Goal: Information Seeking & Learning: Learn about a topic

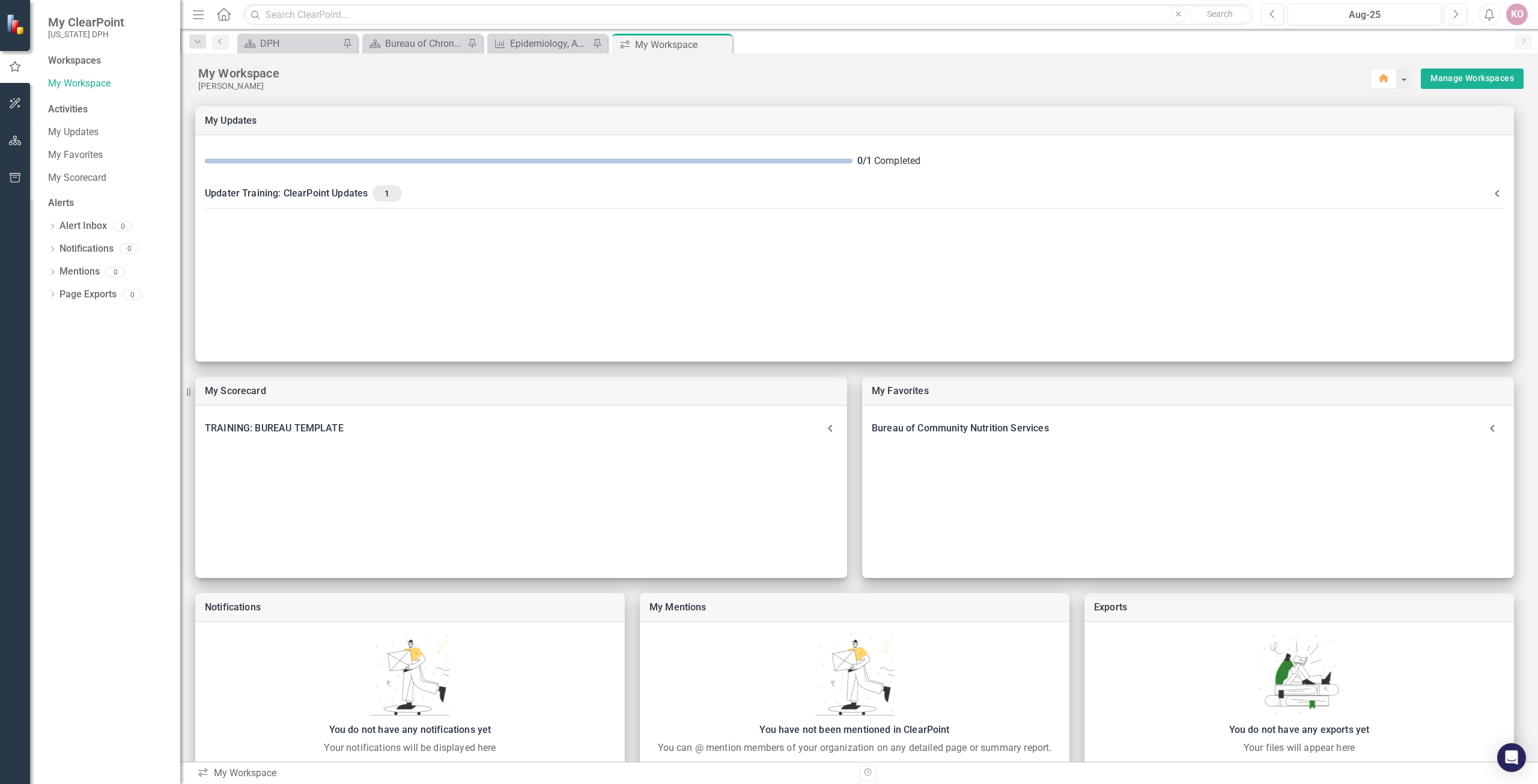
click at [241, 74] on div "My Workspace" at bounding box center [784, 73] width 1172 height 16
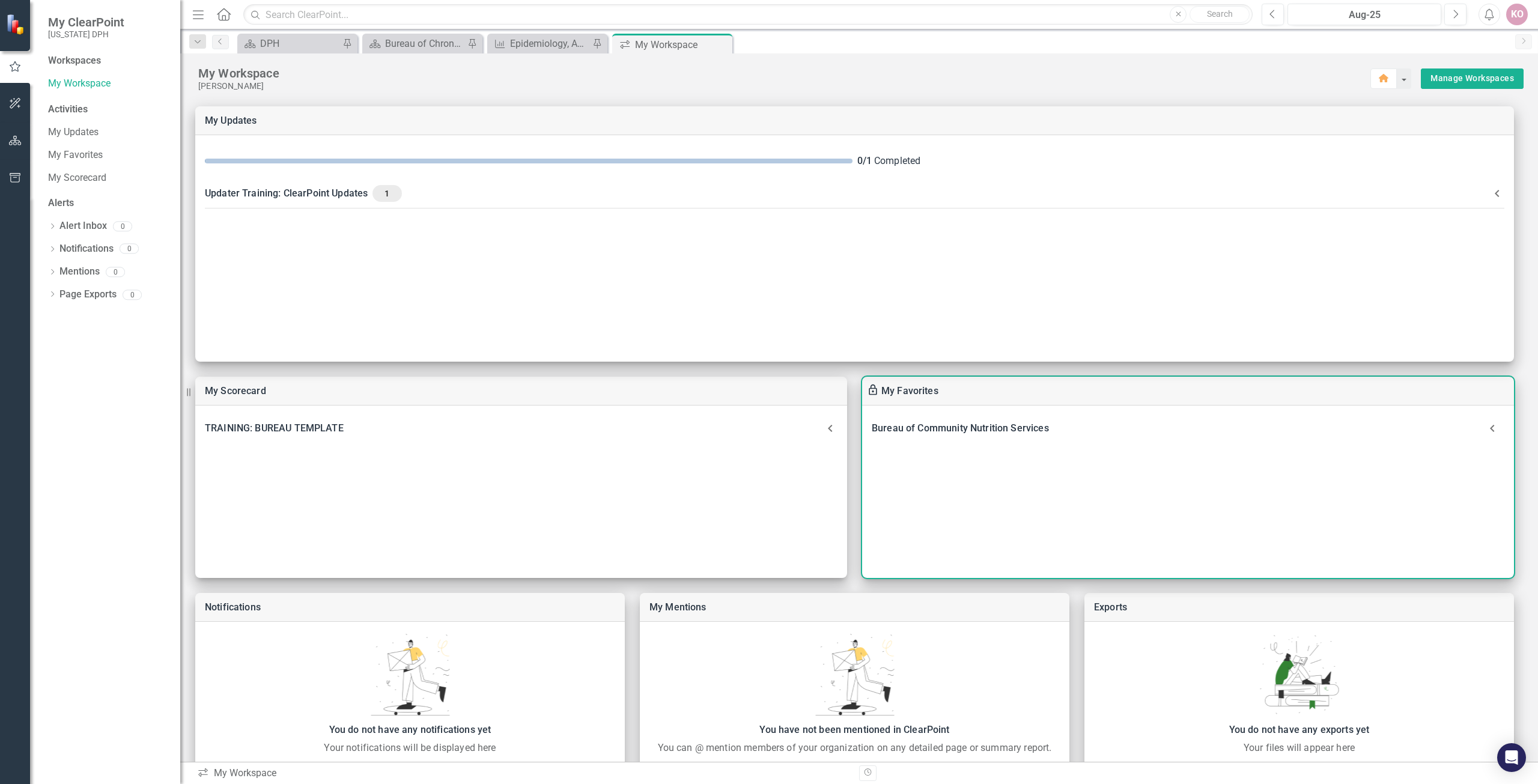
click at [1493, 429] on icon at bounding box center [1492, 429] width 5 height 7
click at [1493, 429] on icon at bounding box center [1493, 429] width 7 height 5
click at [1493, 429] on icon at bounding box center [1492, 429] width 5 height 7
click at [875, 461] on icon at bounding box center [881, 460] width 12 height 12
click at [887, 461] on icon at bounding box center [881, 460] width 12 height 12
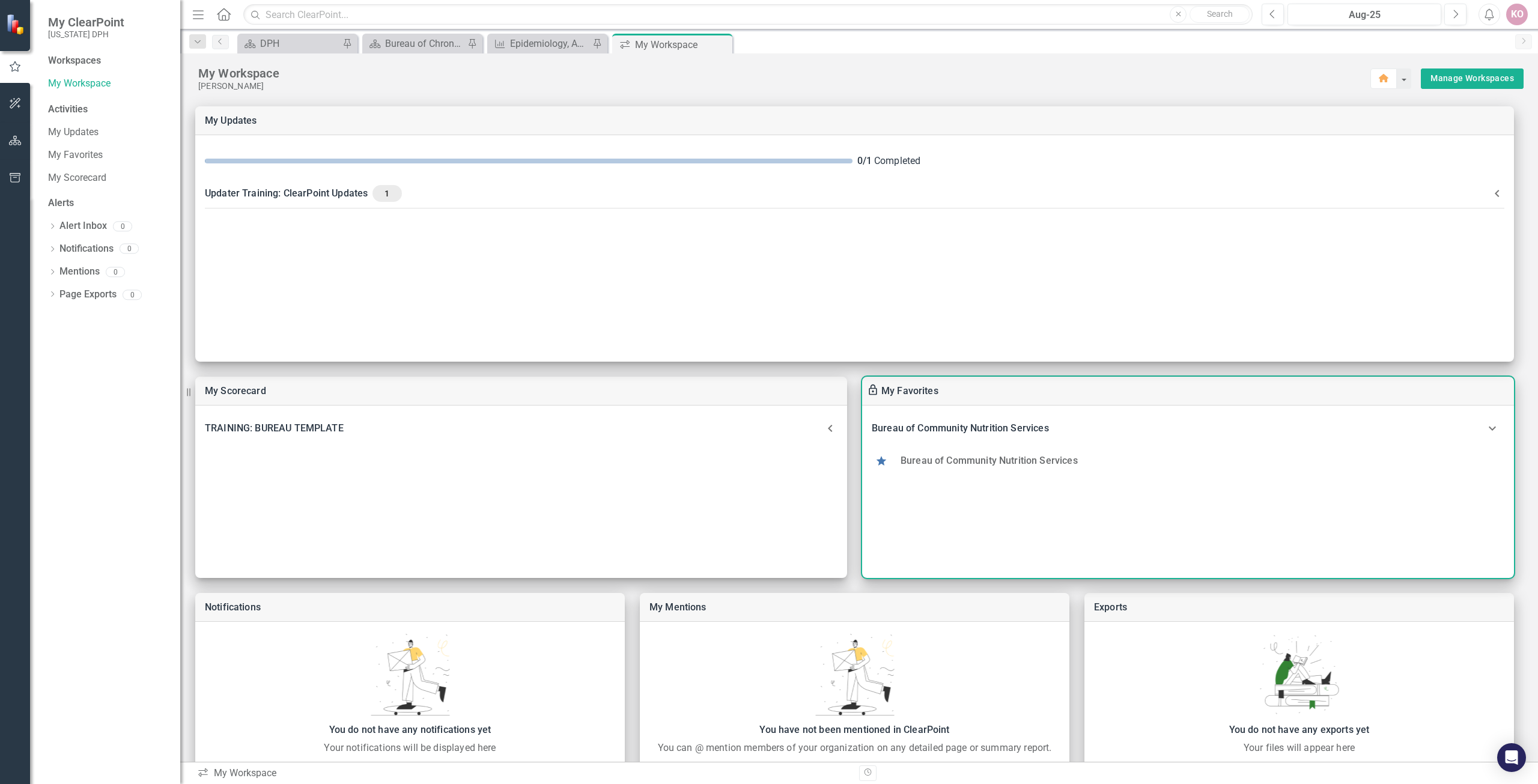
click at [885, 461] on icon at bounding box center [881, 460] width 12 height 12
click at [882, 461] on use at bounding box center [882, 460] width 10 height 9
click at [1492, 429] on icon at bounding box center [1493, 429] width 7 height 5
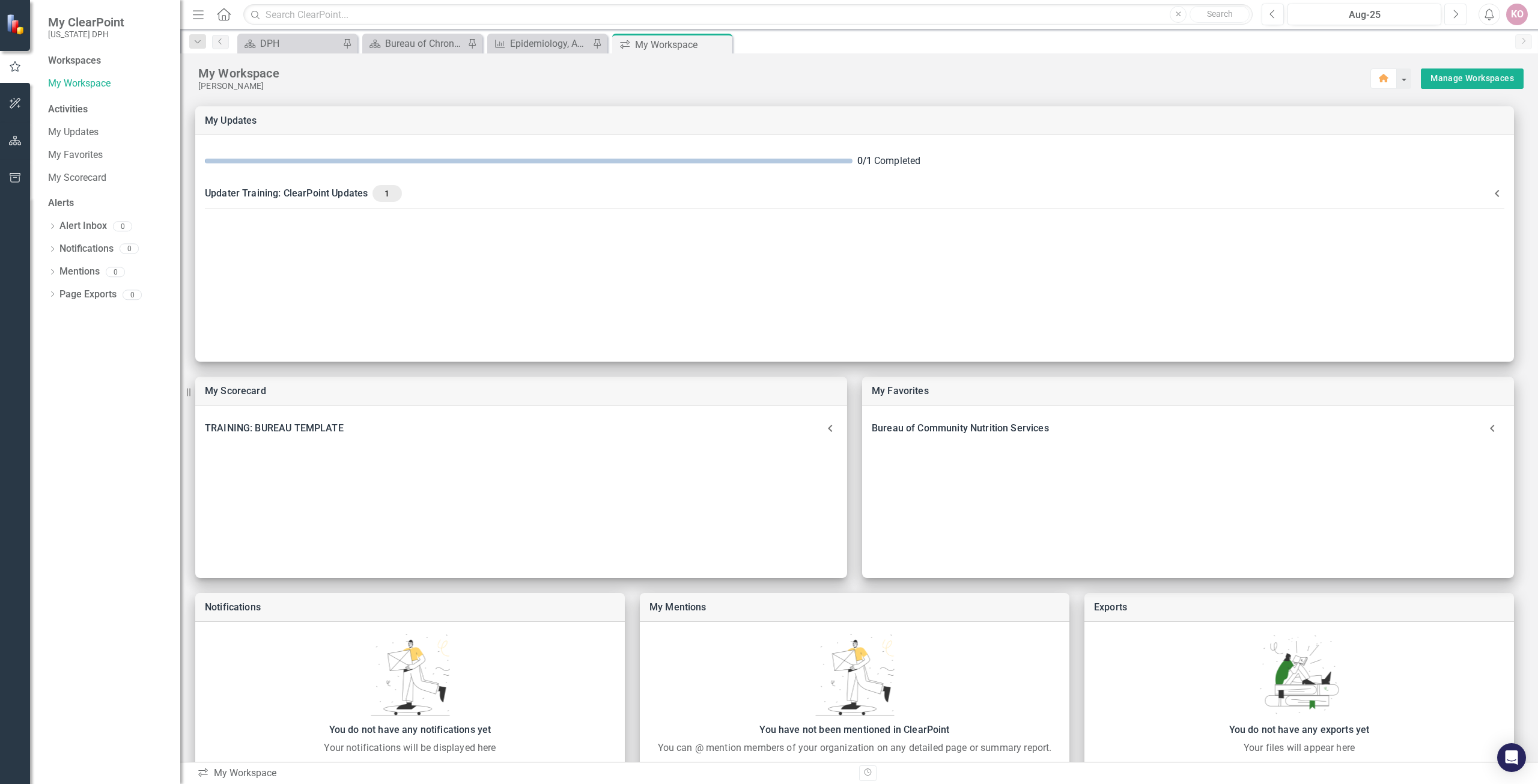
click at [1451, 11] on button "Next" at bounding box center [1455, 14] width 22 height 21
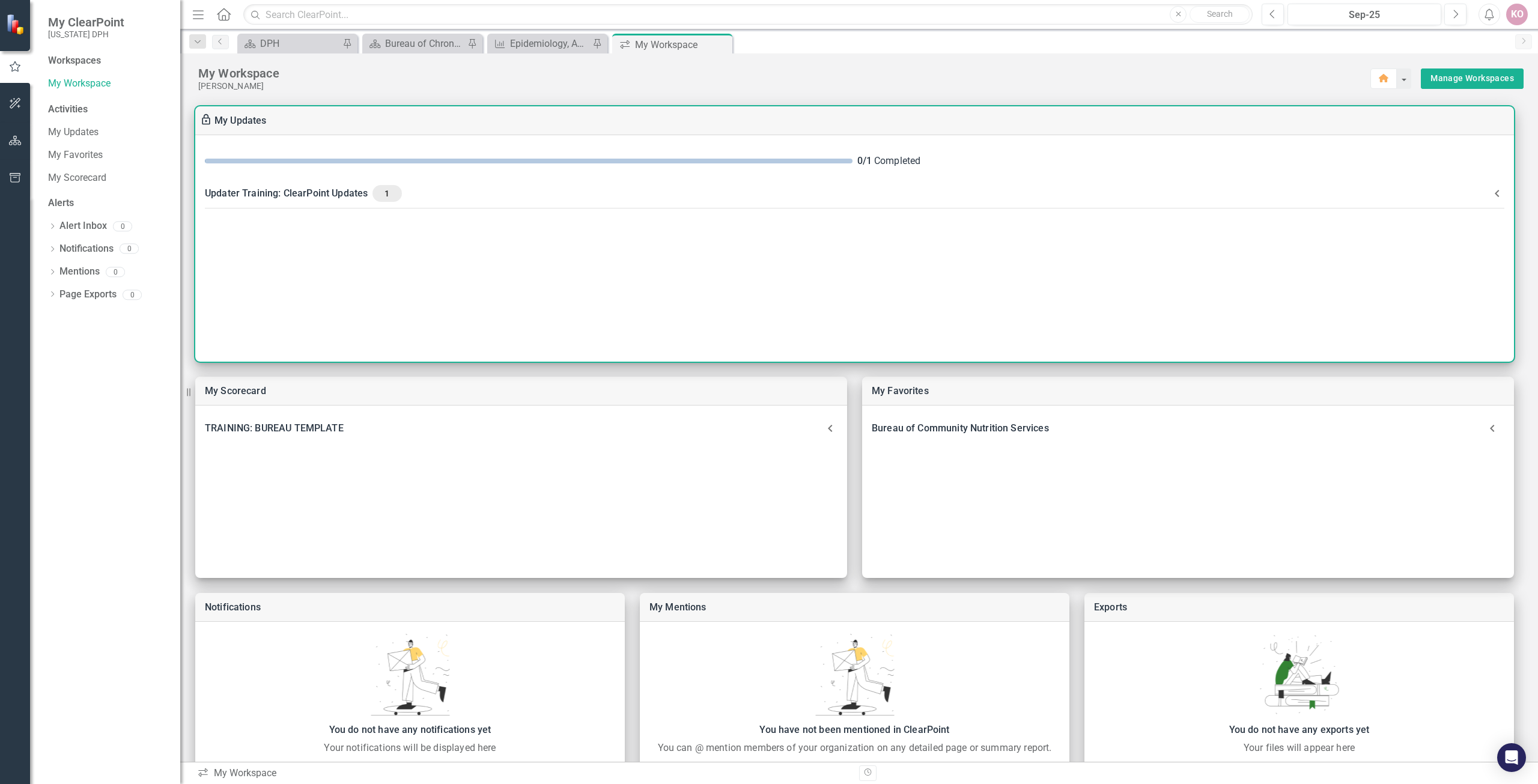
click at [323, 197] on div "Updater Training: ClearPoint Updates 1" at bounding box center [847, 193] width 1286 height 17
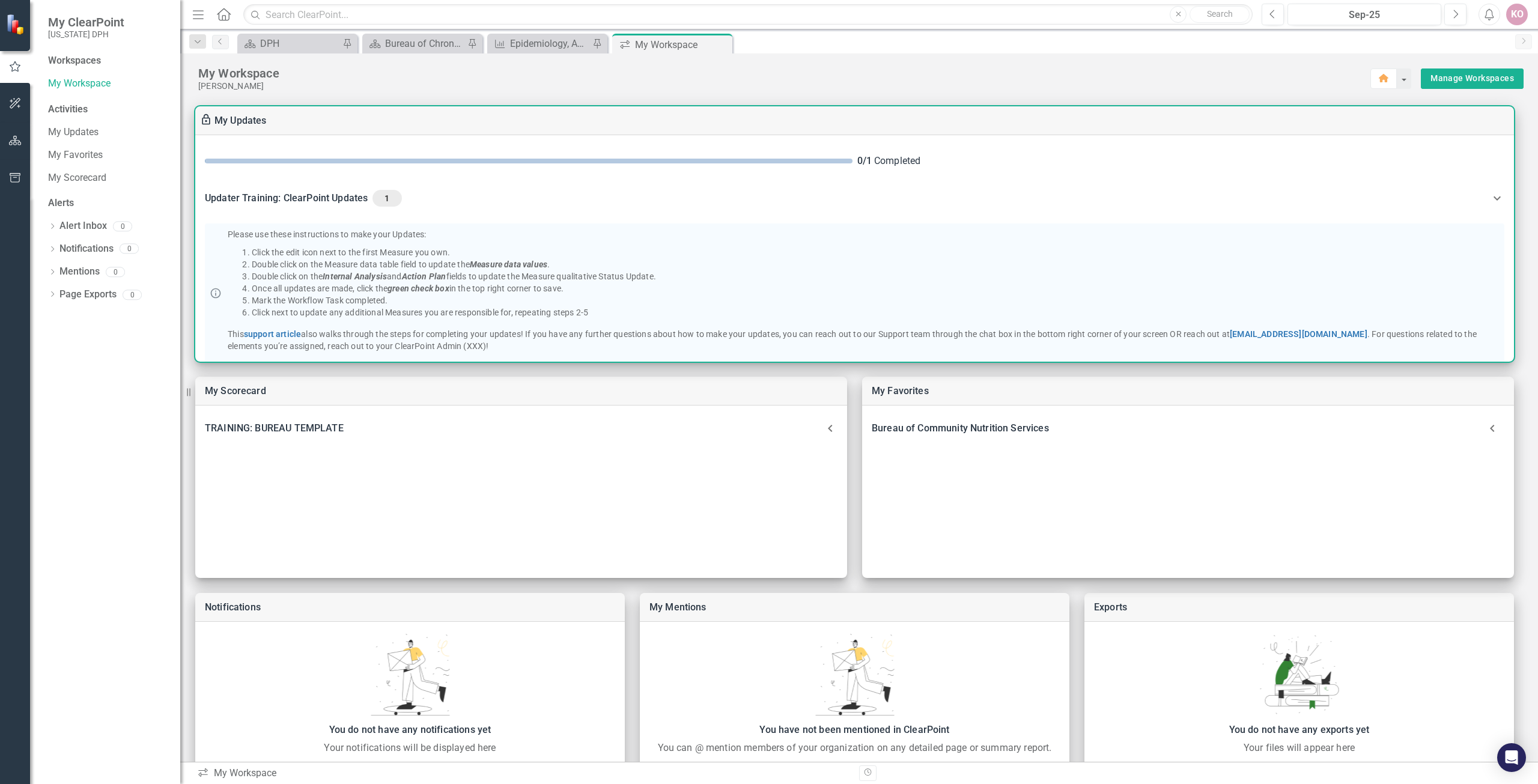
click at [297, 191] on div "Updater Training: ClearPoint Updates 1" at bounding box center [847, 199] width 1286 height 17
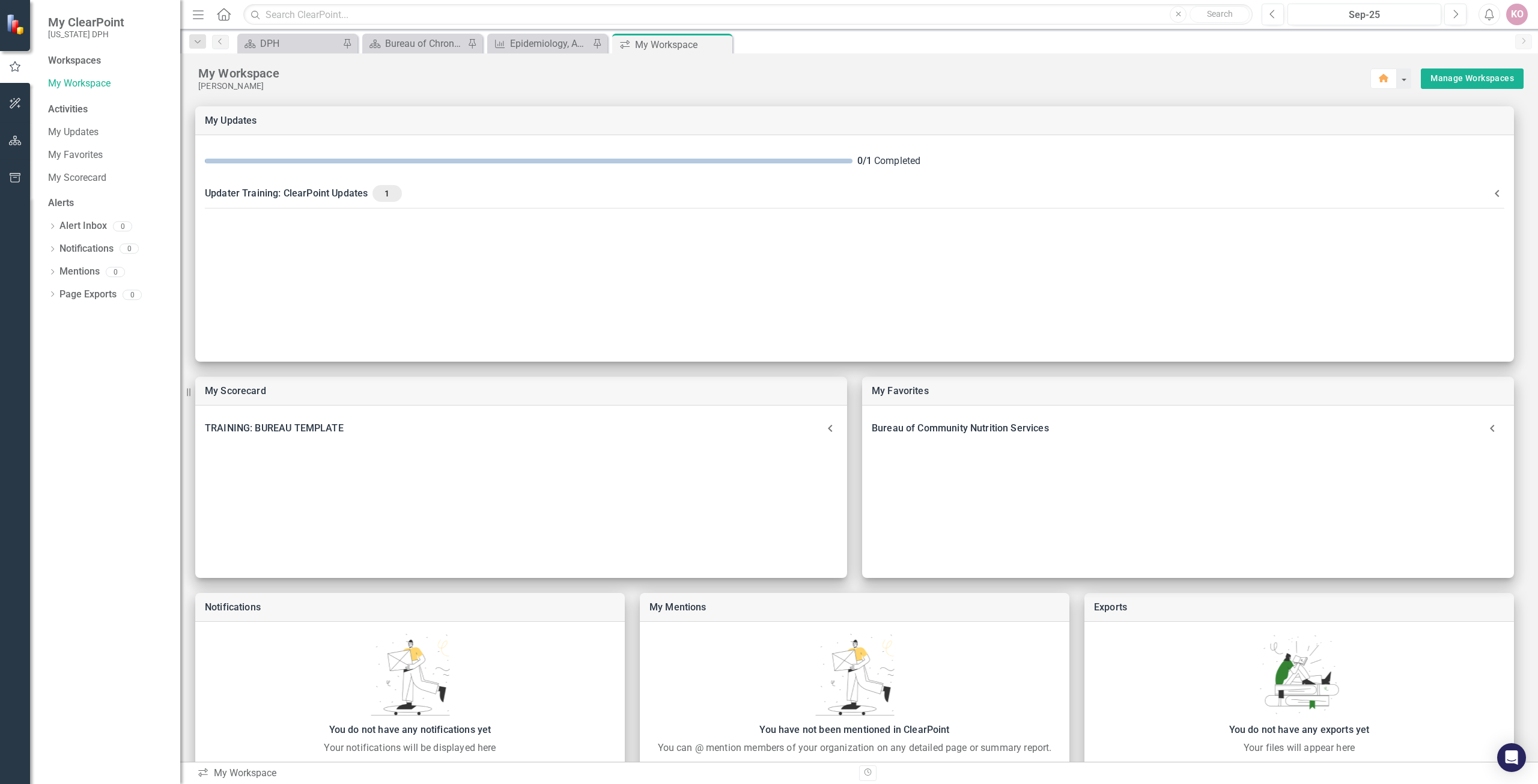
click at [394, 34] on div "Scorecard Bureau of Chronic Disease and Injury Prevention Pin" at bounding box center [421, 43] width 120 height 19
click at [394, 46] on div "Bureau of Chronic Disease and Injury Prevention" at bounding box center [424, 44] width 79 height 15
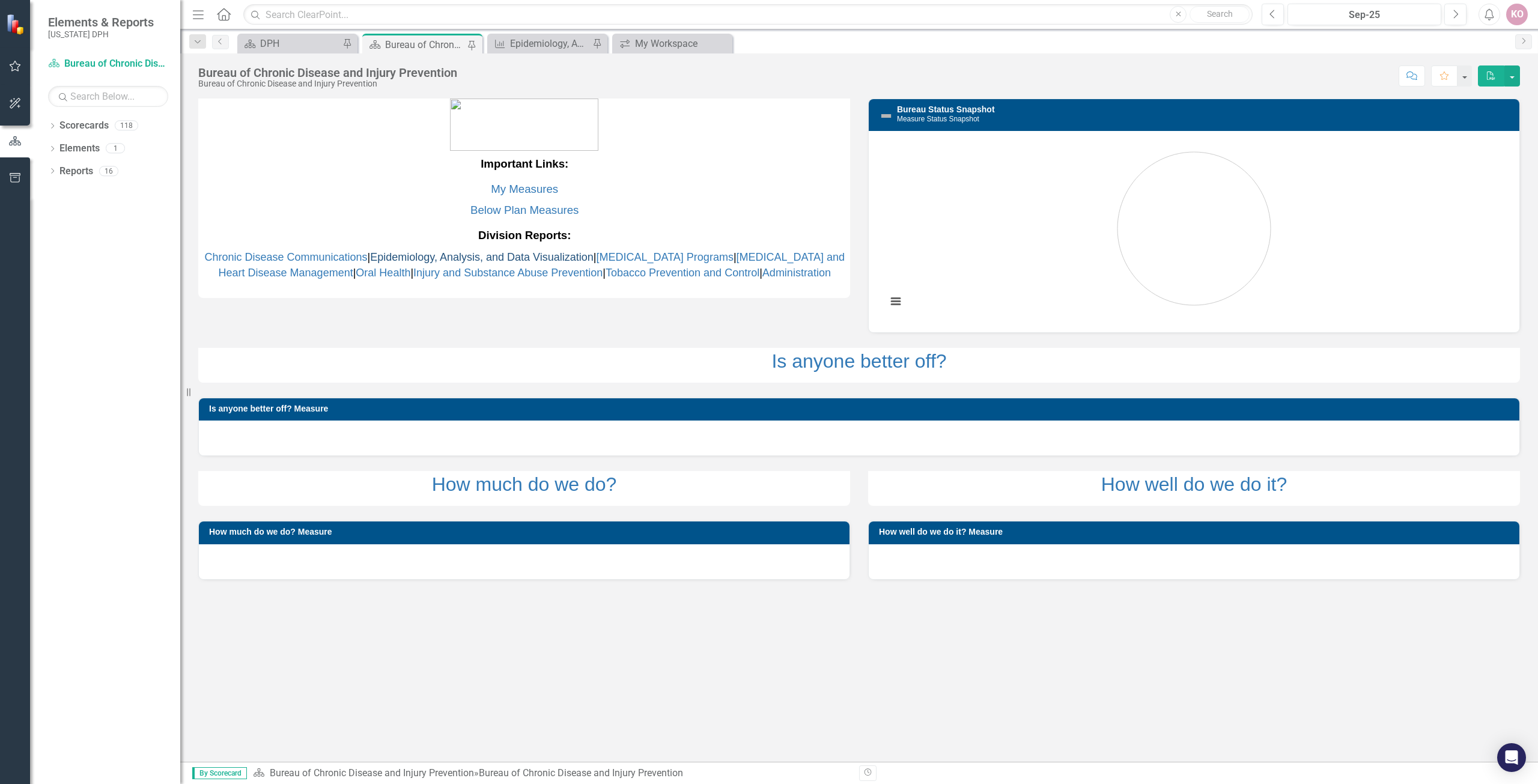
click at [445, 256] on link "Epidemiology, Analysis, and Data Visualization" at bounding box center [482, 257] width 224 height 12
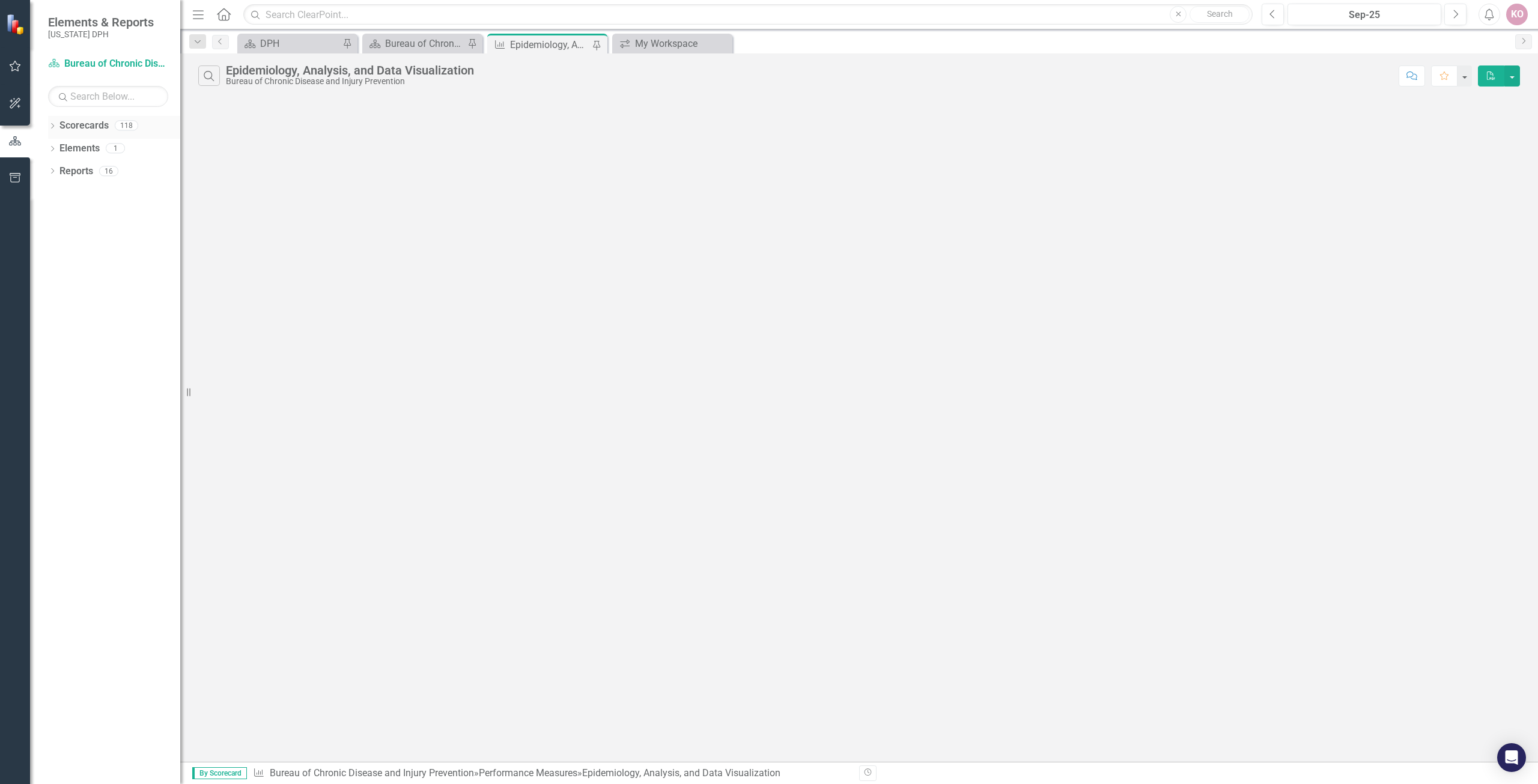
click at [53, 127] on icon "Dropdown" at bounding box center [52, 126] width 8 height 6
click at [60, 148] on icon "Dropdown" at bounding box center [58, 148] width 9 height 7
click at [67, 329] on icon "Dropdown" at bounding box center [71, 330] width 9 height 7
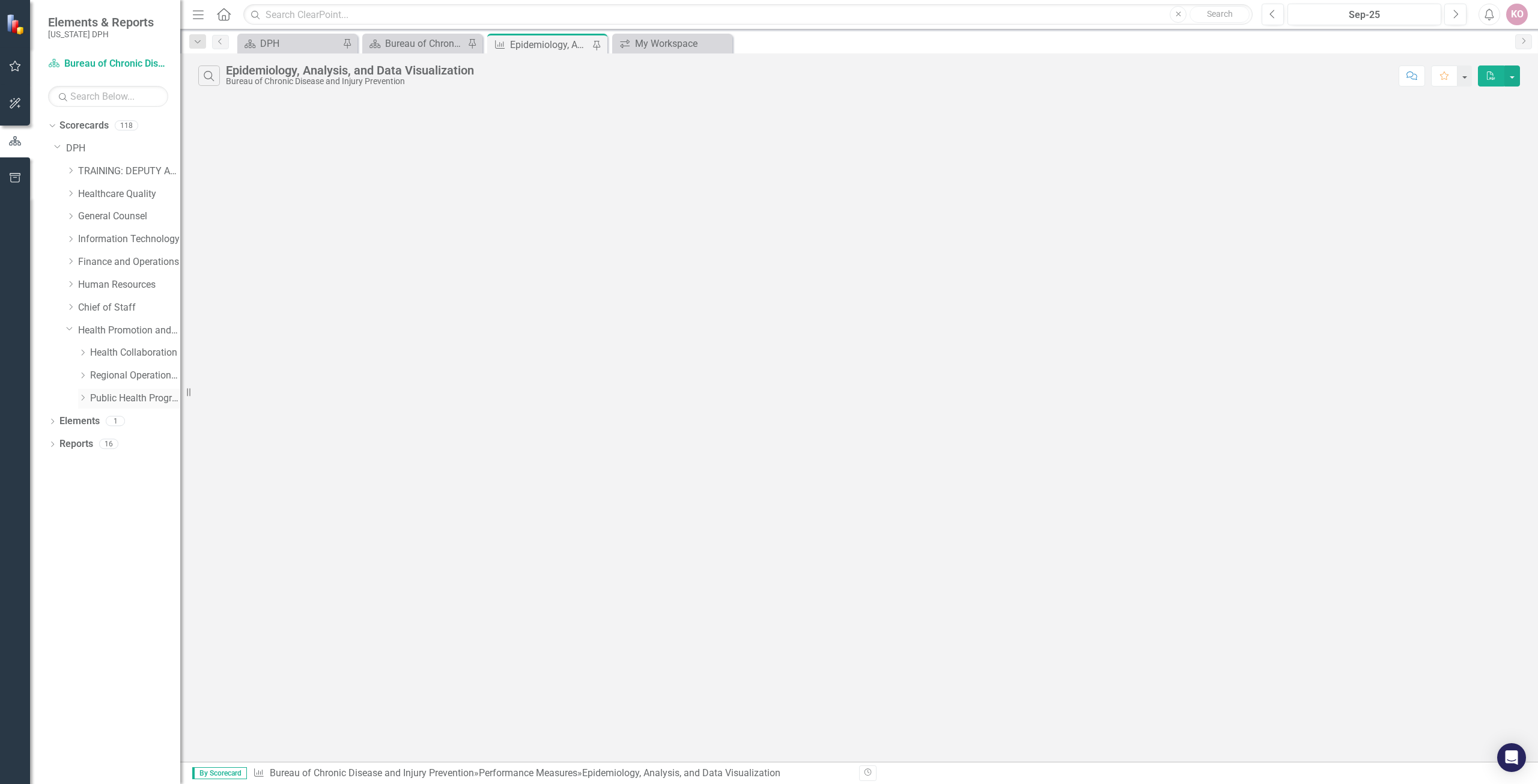
click at [84, 392] on div "Dropdown Public Health Programs" at bounding box center [129, 398] width 102 height 19
click at [82, 394] on icon "Dropdown" at bounding box center [83, 398] width 9 height 7
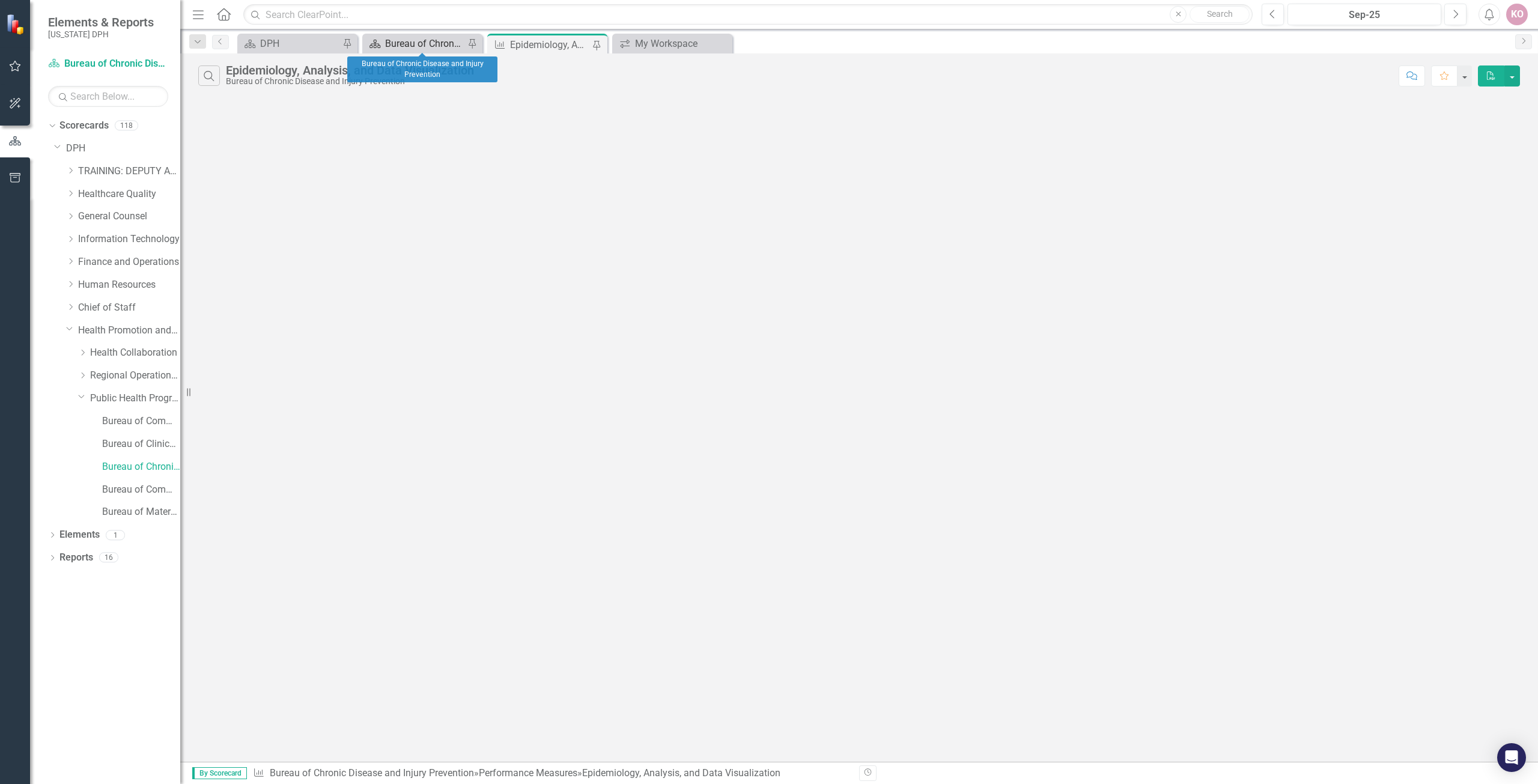
click at [410, 41] on div "Bureau of Chronic Disease and Injury Prevention" at bounding box center [424, 44] width 79 height 15
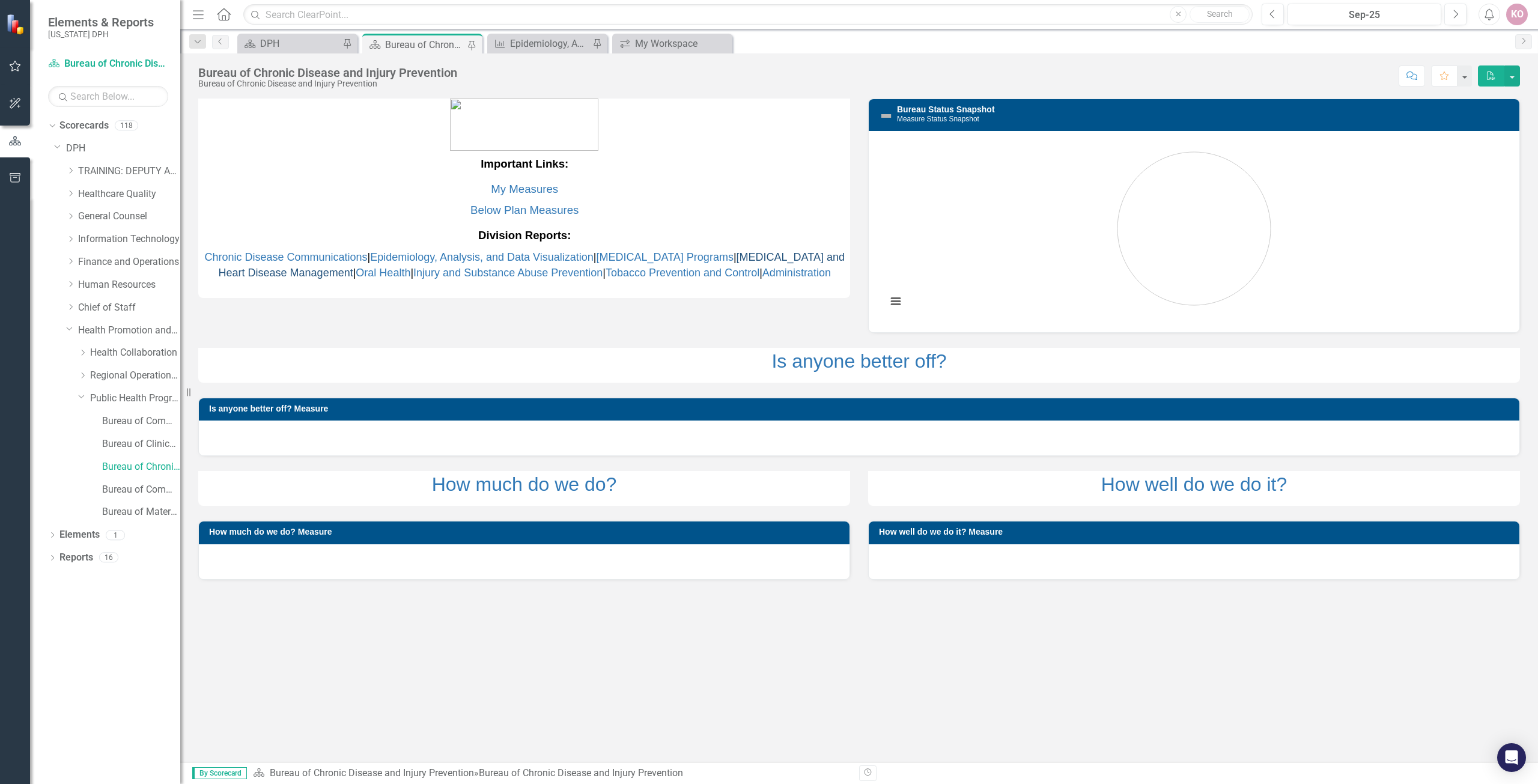
click at [290, 275] on link "[MEDICAL_DATA] and Heart Disease Management" at bounding box center [532, 265] width 627 height 28
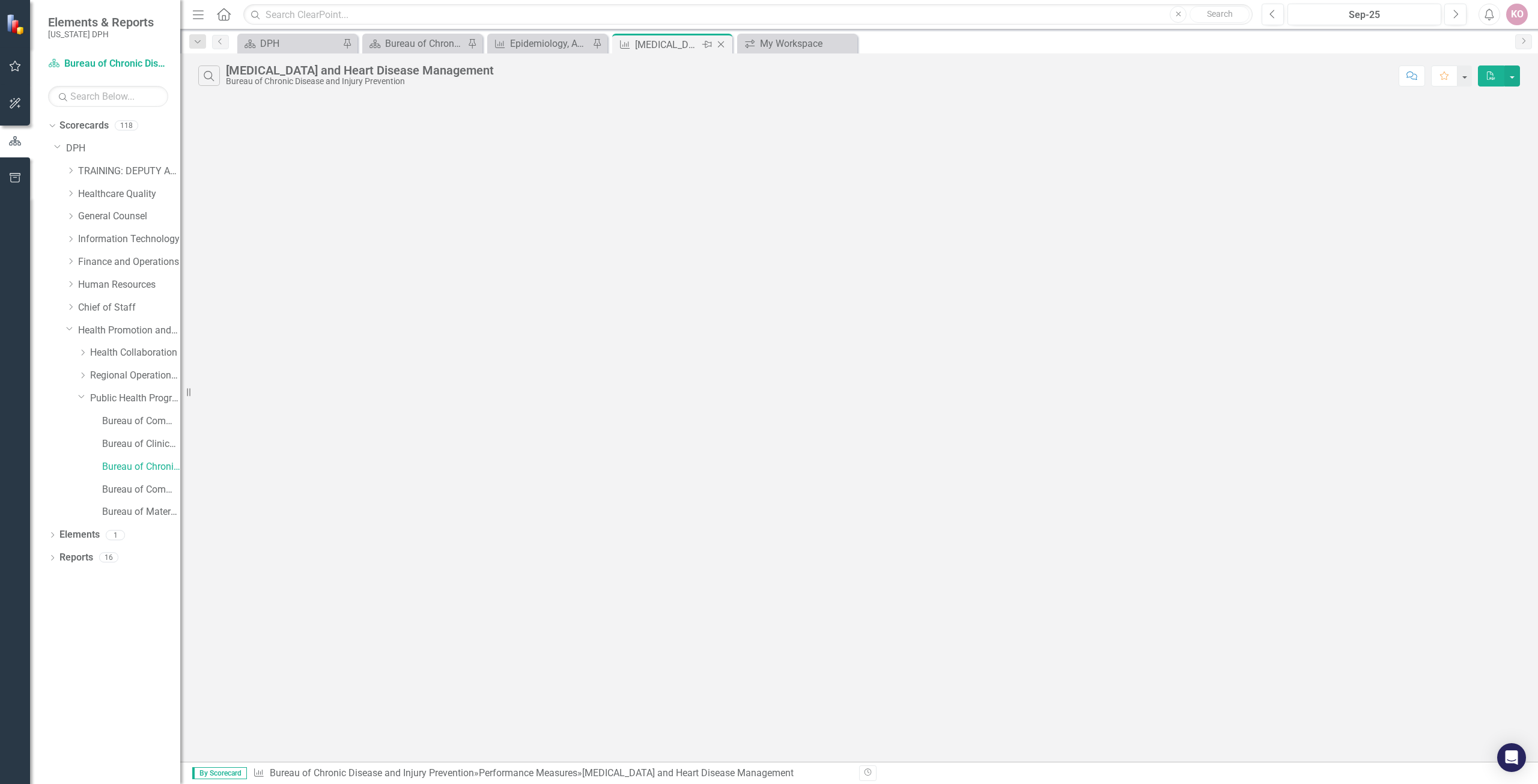
click at [723, 45] on icon "Close" at bounding box center [720, 45] width 12 height 9
click at [674, 46] on div "My Workspace" at bounding box center [674, 44] width 79 height 15
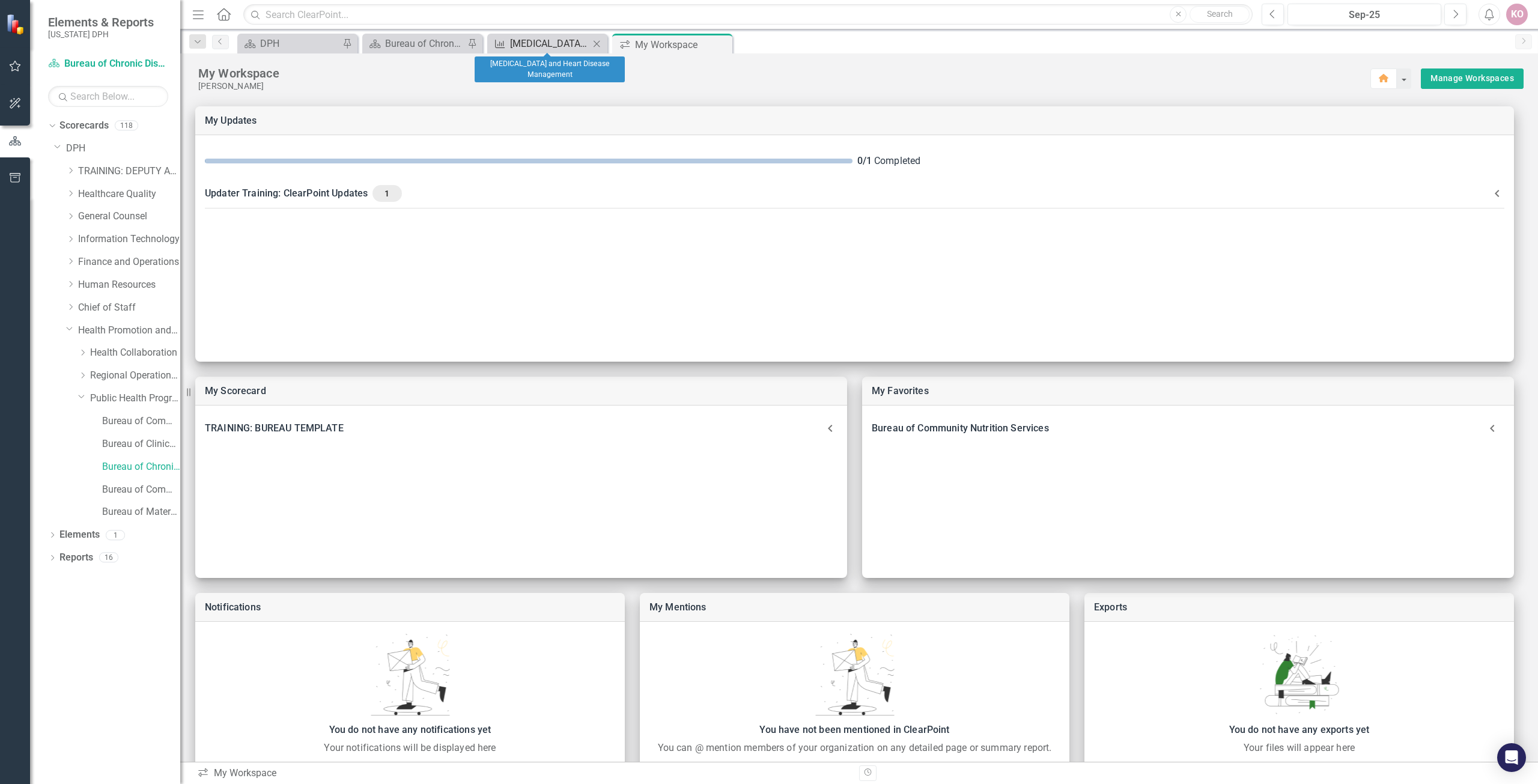
click at [533, 48] on div "[MEDICAL_DATA] and Heart Disease Management" at bounding box center [549, 44] width 79 height 15
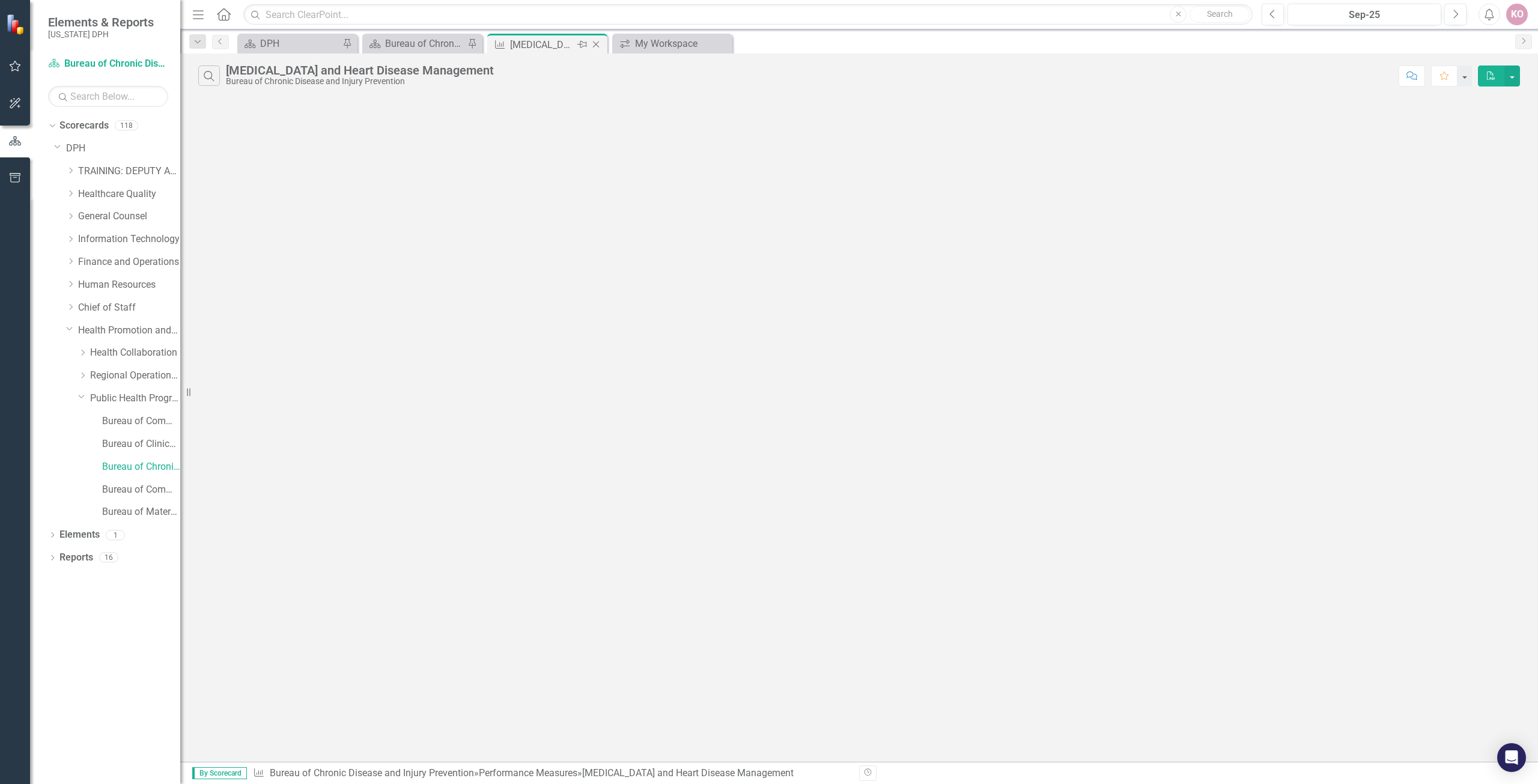
click at [595, 44] on icon "Close" at bounding box center [596, 45] width 12 height 9
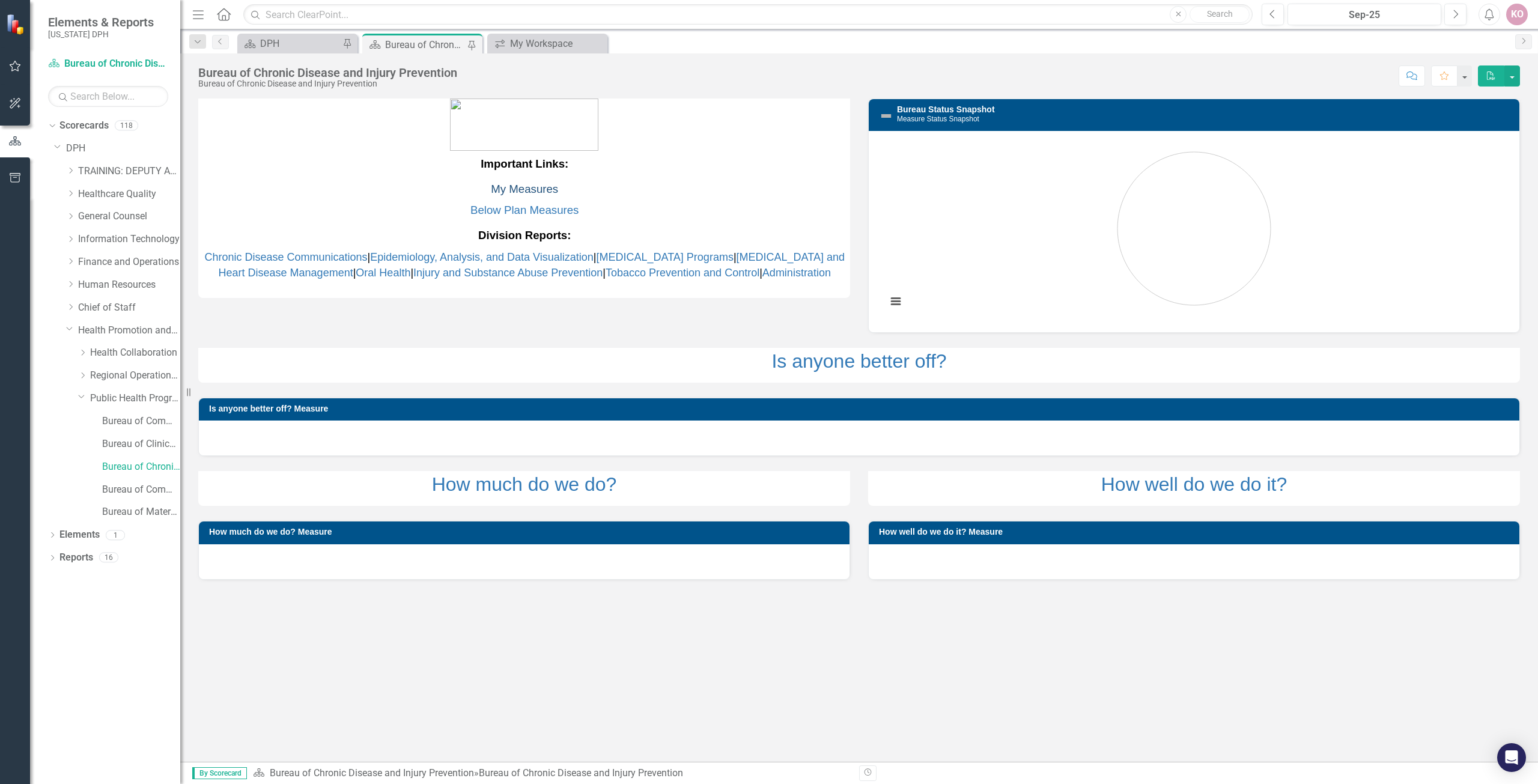
click at [535, 187] on link "My Measures" at bounding box center [524, 189] width 68 height 13
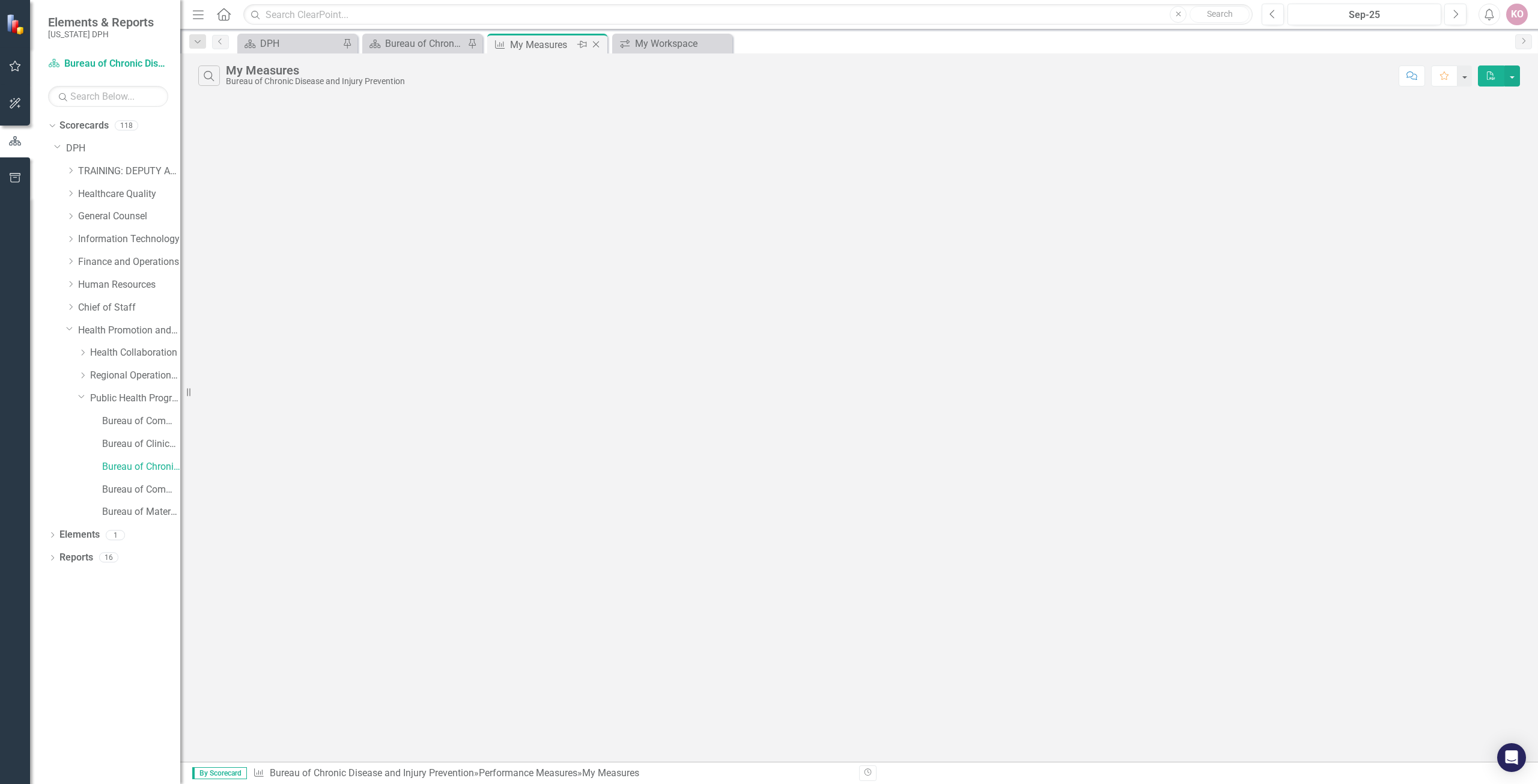
click at [597, 42] on icon at bounding box center [596, 45] width 6 height 6
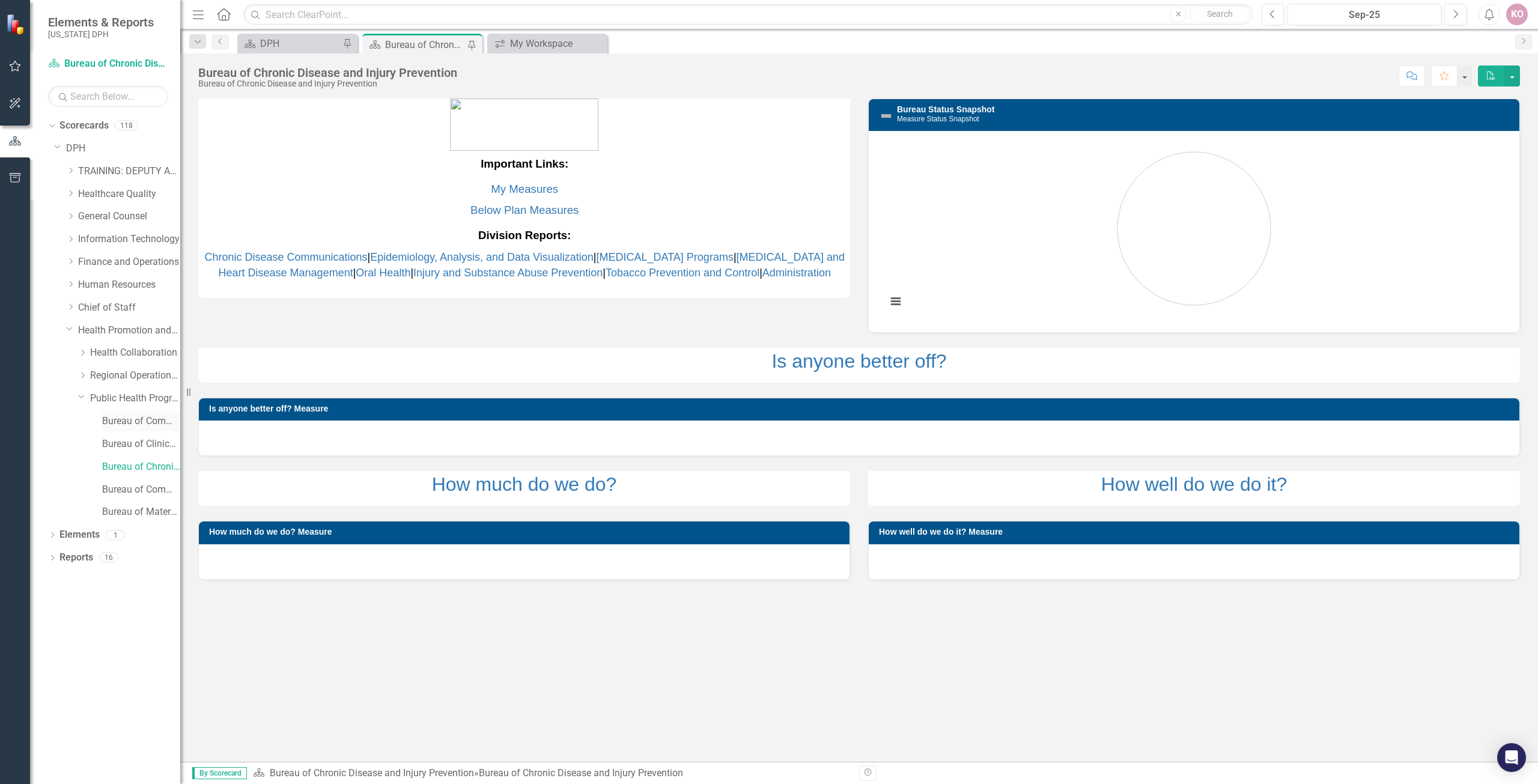
click at [120, 421] on link "Bureau of Communicable Disease Prevention and Control" at bounding box center [141, 421] width 78 height 14
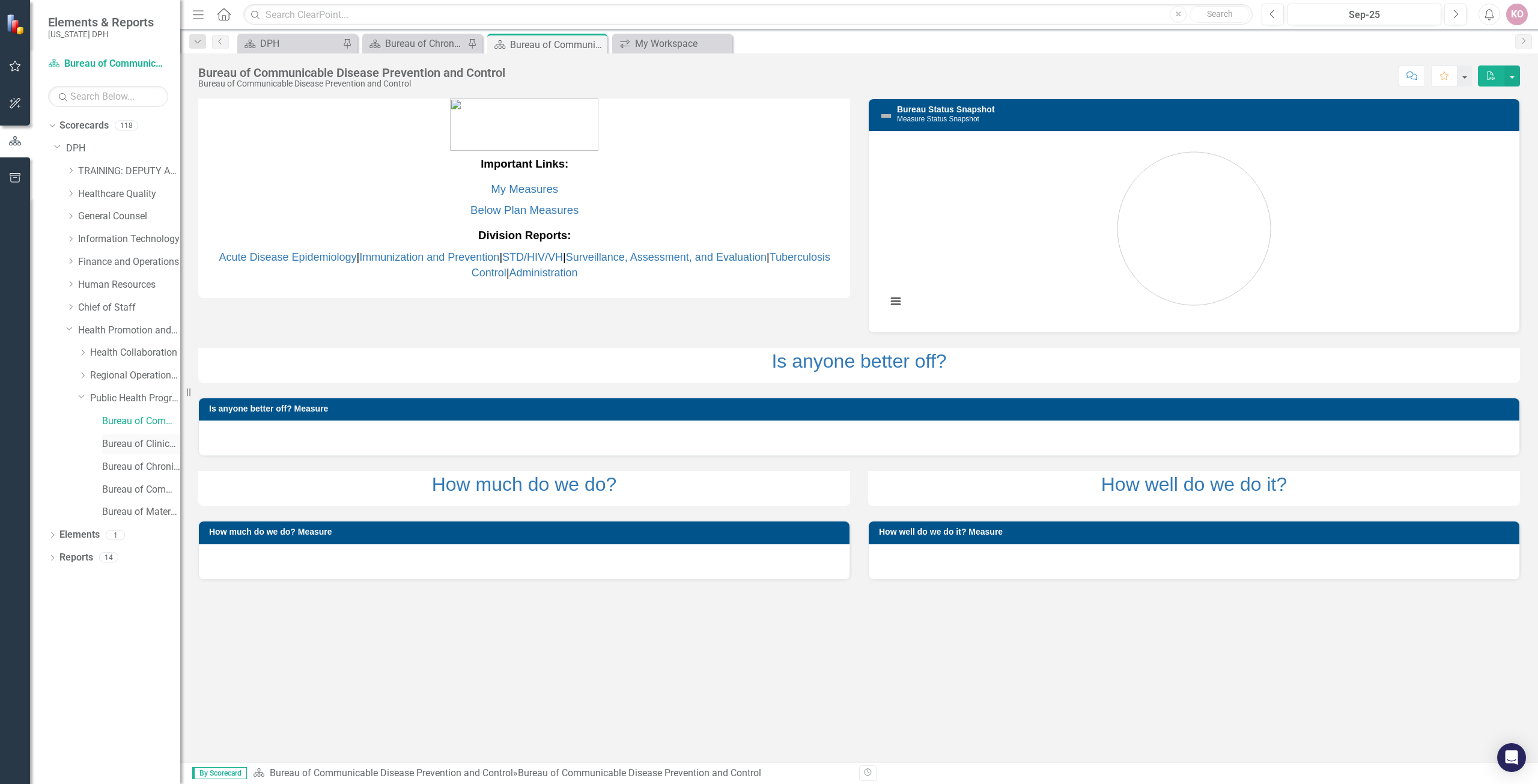
click at [146, 447] on link "Bureau of Clinical Services" at bounding box center [141, 443] width 78 height 14
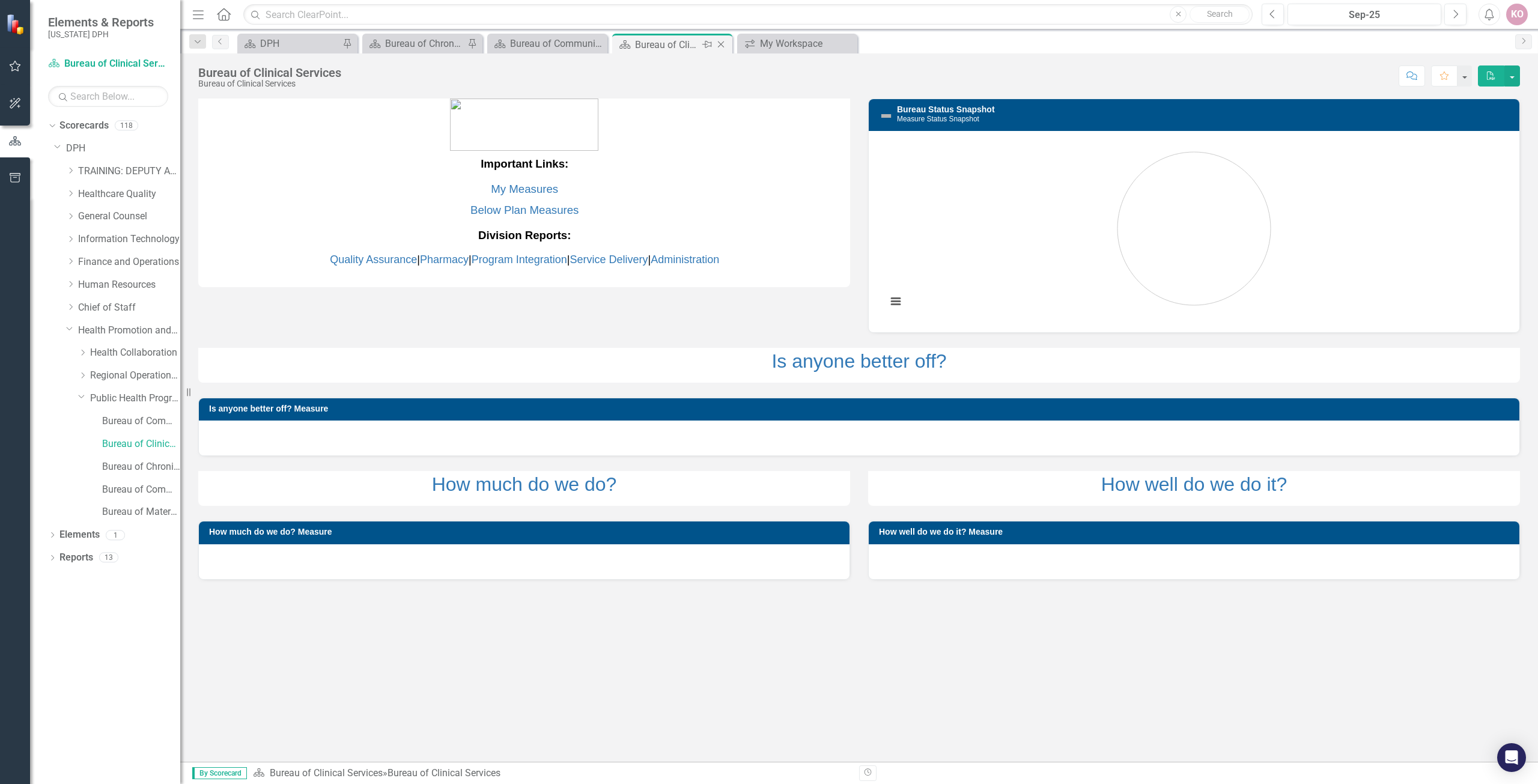
click at [723, 43] on icon "Close" at bounding box center [720, 45] width 12 height 9
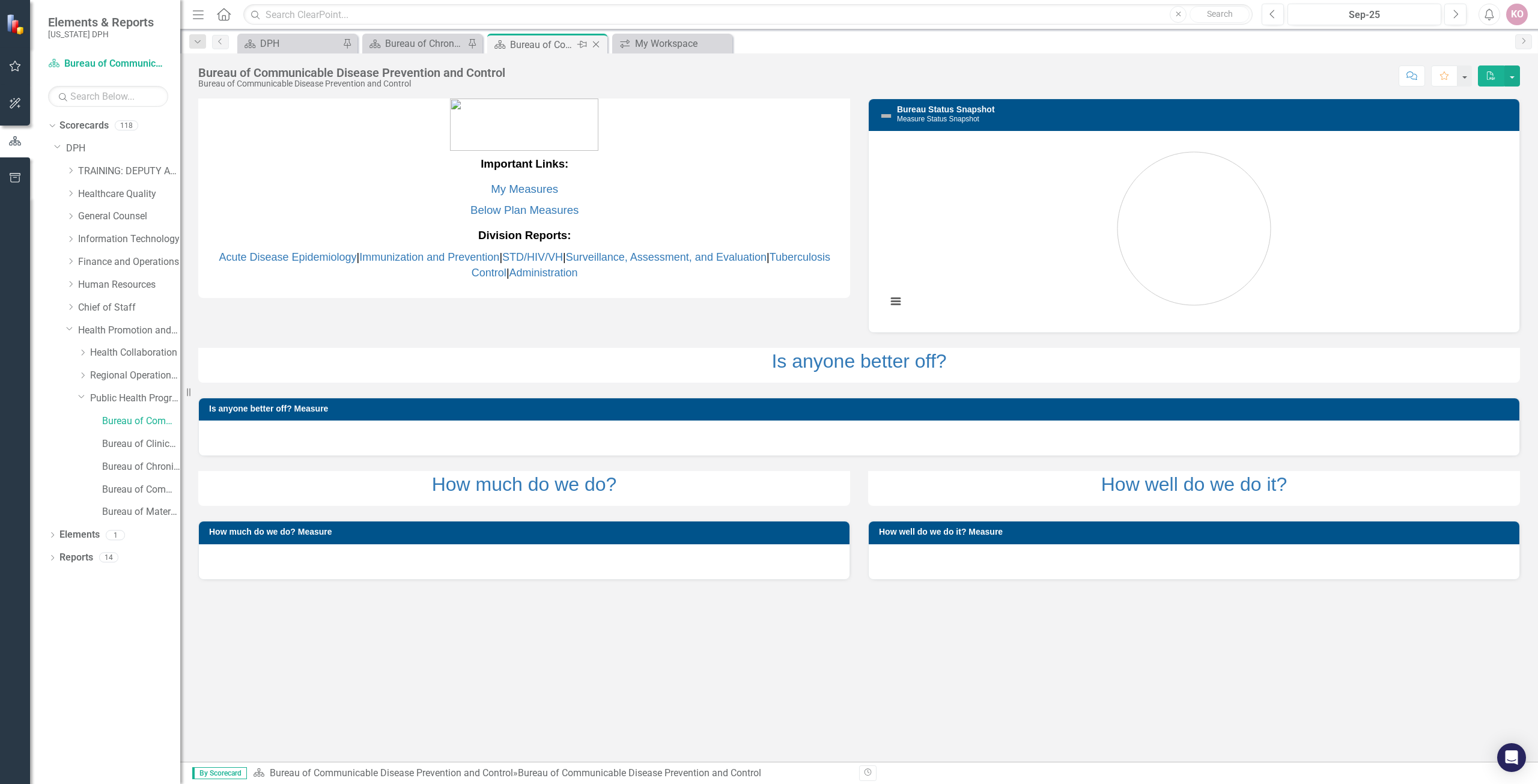
click at [551, 44] on div "Bureau of Communicable Disease Prevention and Control" at bounding box center [542, 45] width 64 height 15
drag, startPoint x: 597, startPoint y: 44, endPoint x: 546, endPoint y: 58, distance: 52.9
click at [0, 0] on icon "Close" at bounding box center [0, 0] width 0 height 0
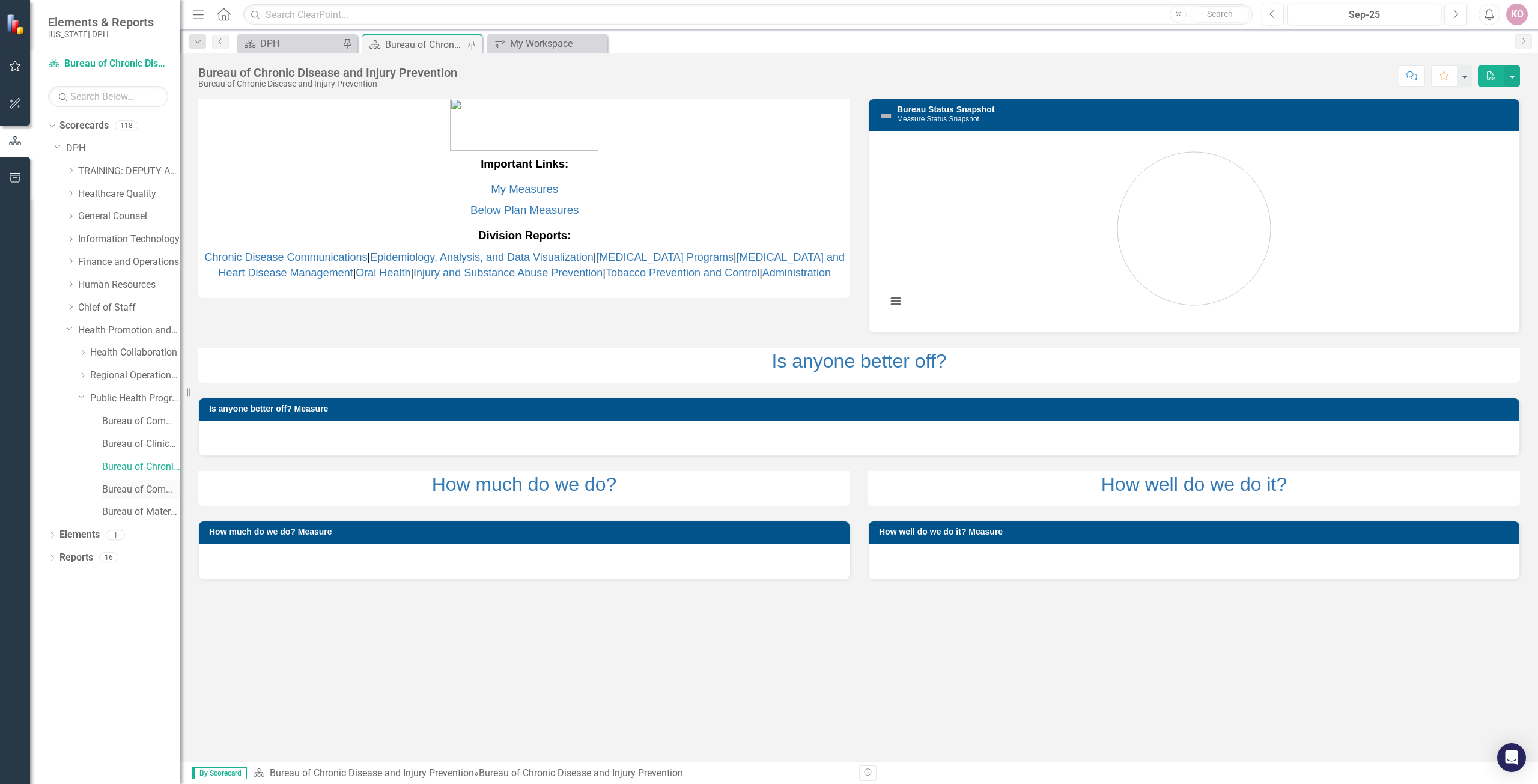
click at [134, 491] on link "Bureau of Community Nutrition Services" at bounding box center [141, 489] width 78 height 14
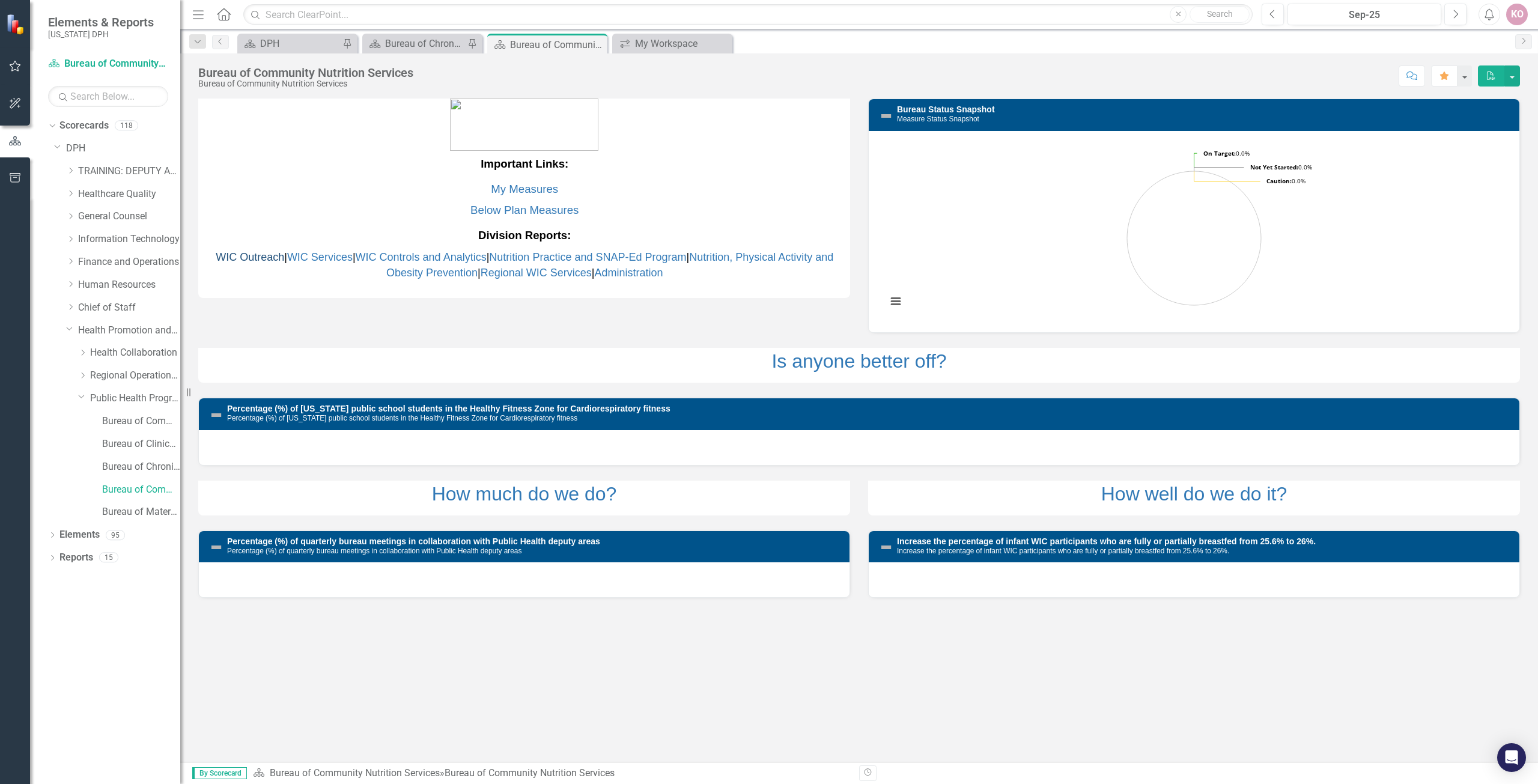
click at [244, 260] on link "WIC Outreach" at bounding box center [250, 257] width 69 height 12
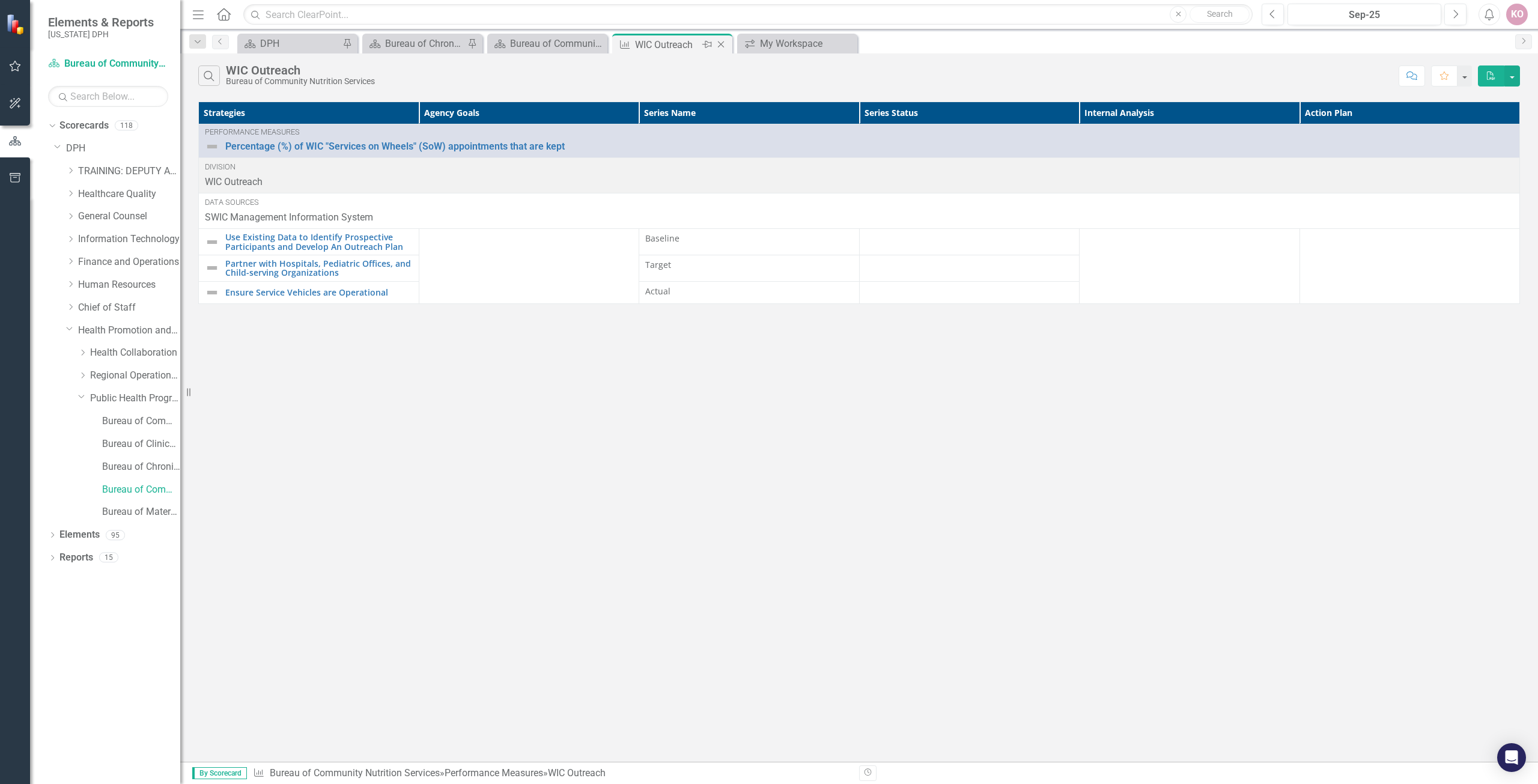
click at [720, 44] on icon at bounding box center [721, 45] width 6 height 6
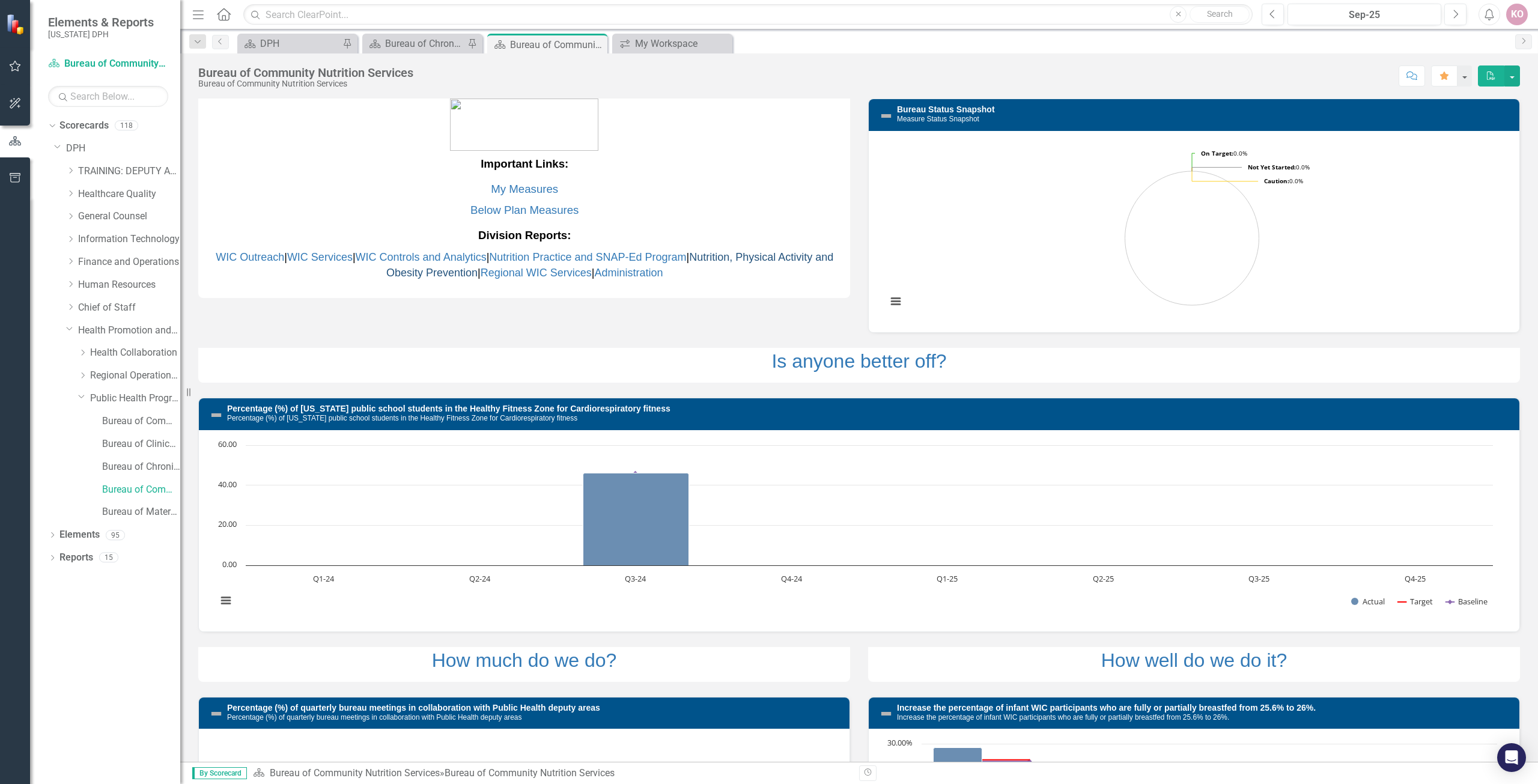
click at [733, 258] on link "Nutrition, Physical Activity and Obesity Prevention" at bounding box center [610, 265] width 447 height 28
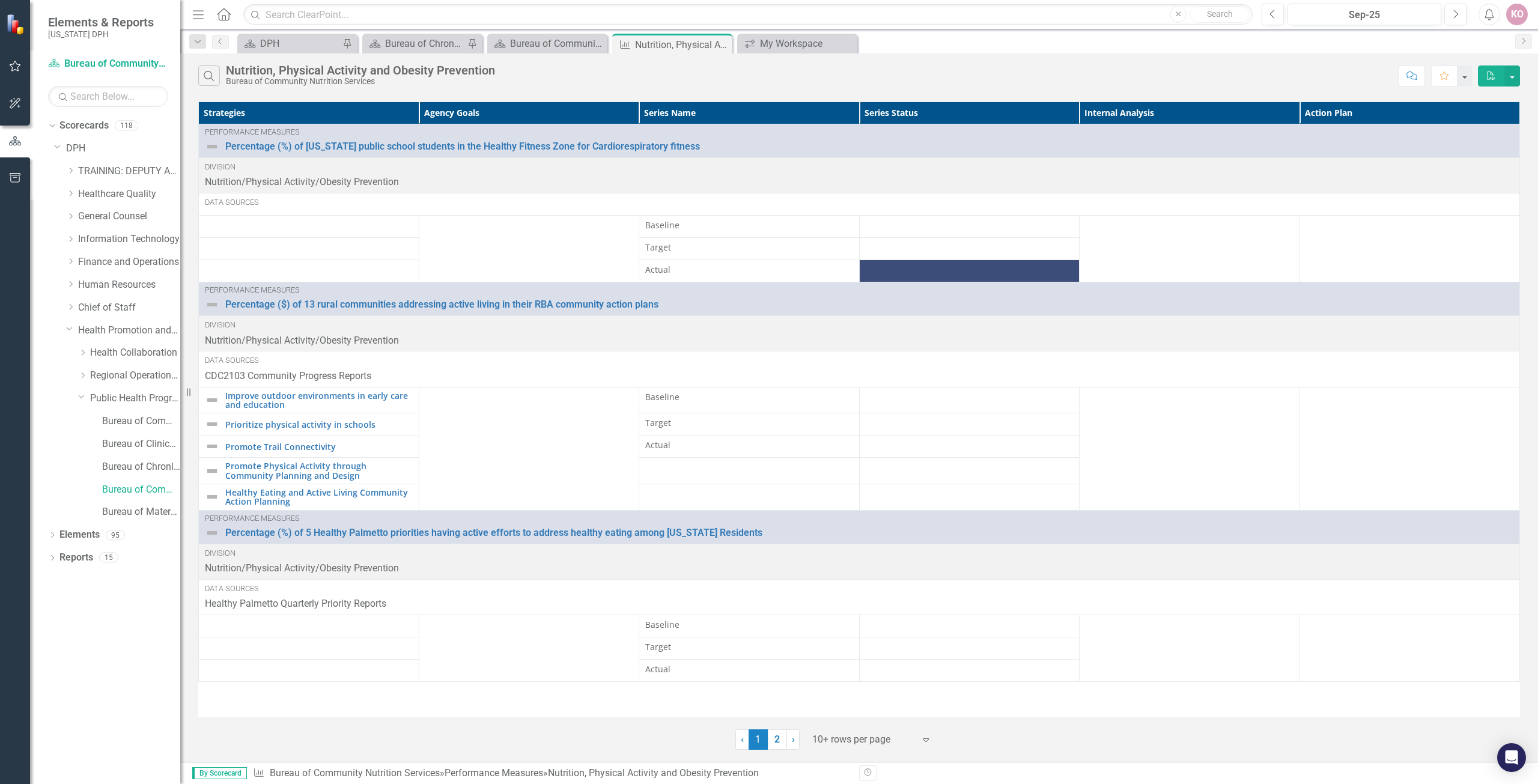
click at [211, 302] on img at bounding box center [213, 304] width 15 height 15
click at [239, 304] on link "Percentage ($) of 13 rural communities addressing active living in their RBA co…" at bounding box center [870, 304] width 1288 height 11
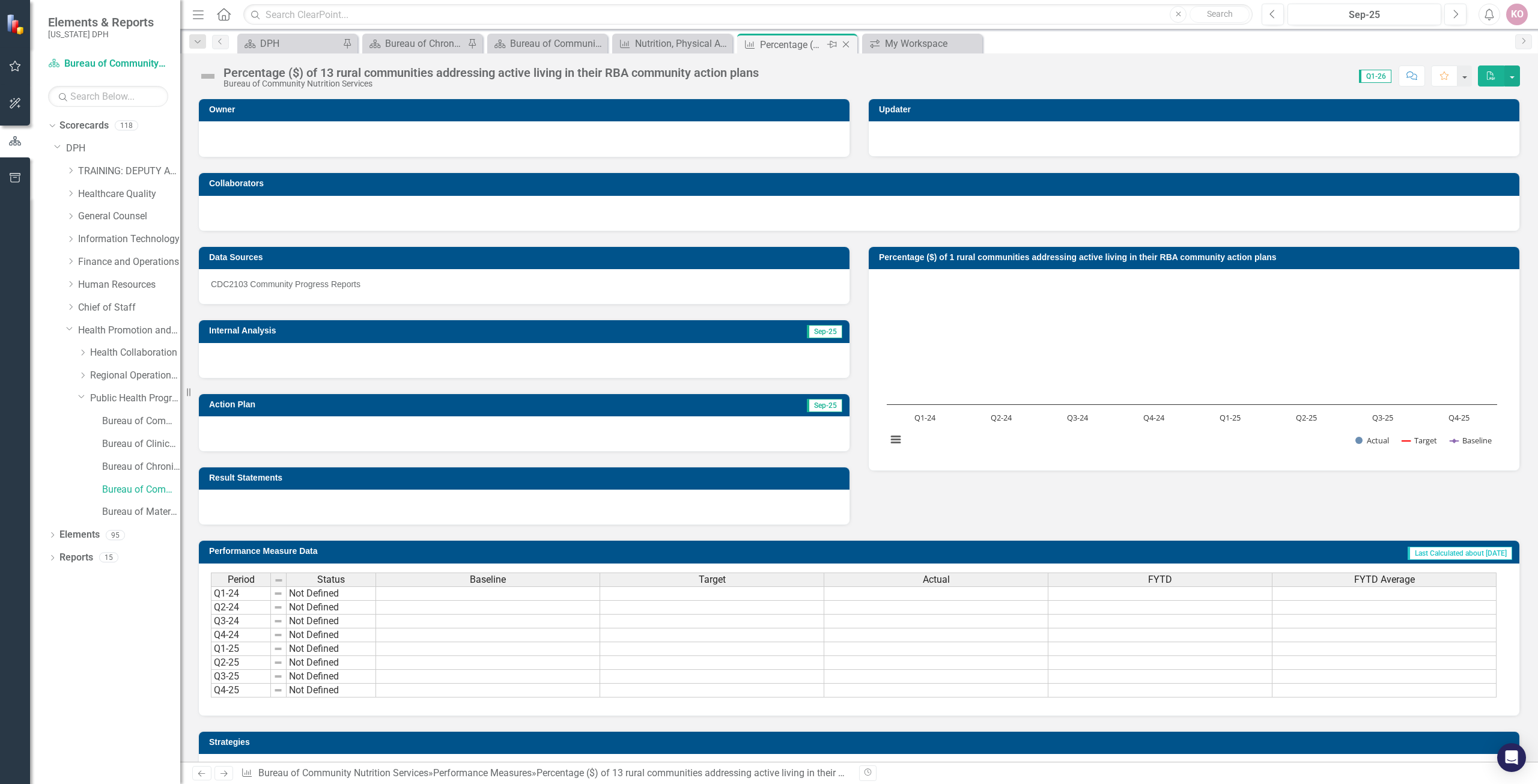
click at [844, 42] on icon "Close" at bounding box center [846, 45] width 12 height 9
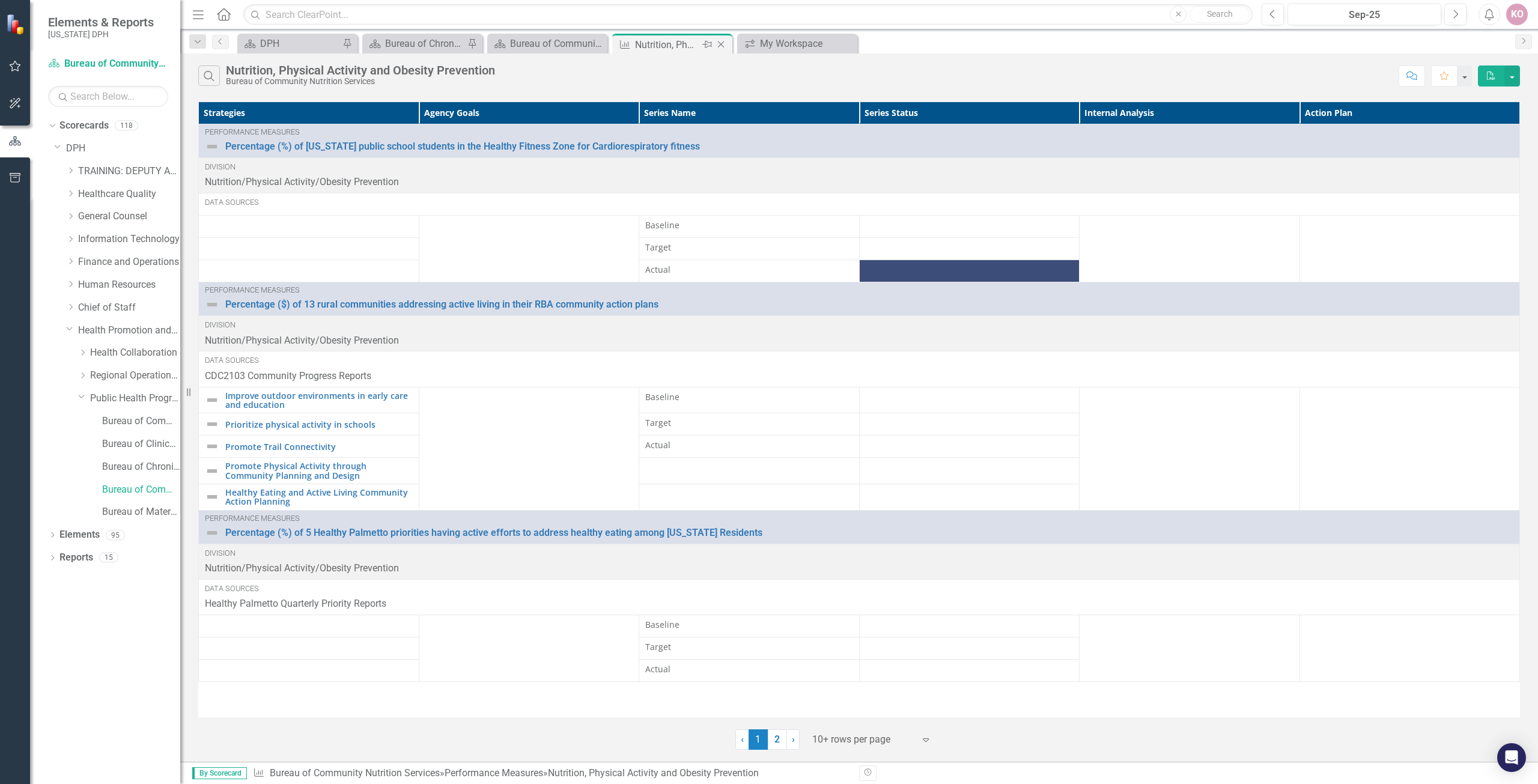
click at [723, 46] on icon at bounding box center [721, 45] width 6 height 6
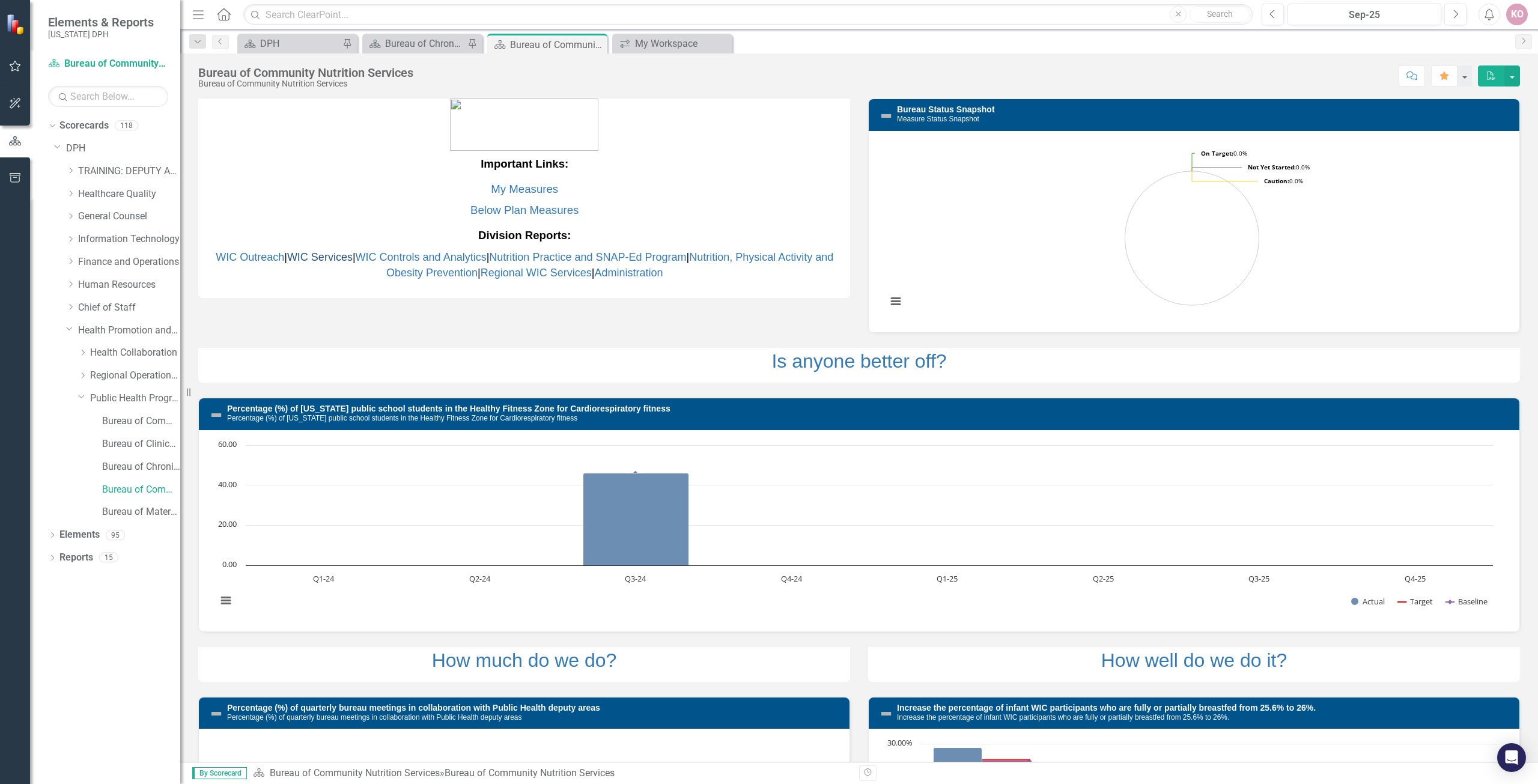
click at [323, 259] on link "WIC Services" at bounding box center [319, 257] width 66 height 12
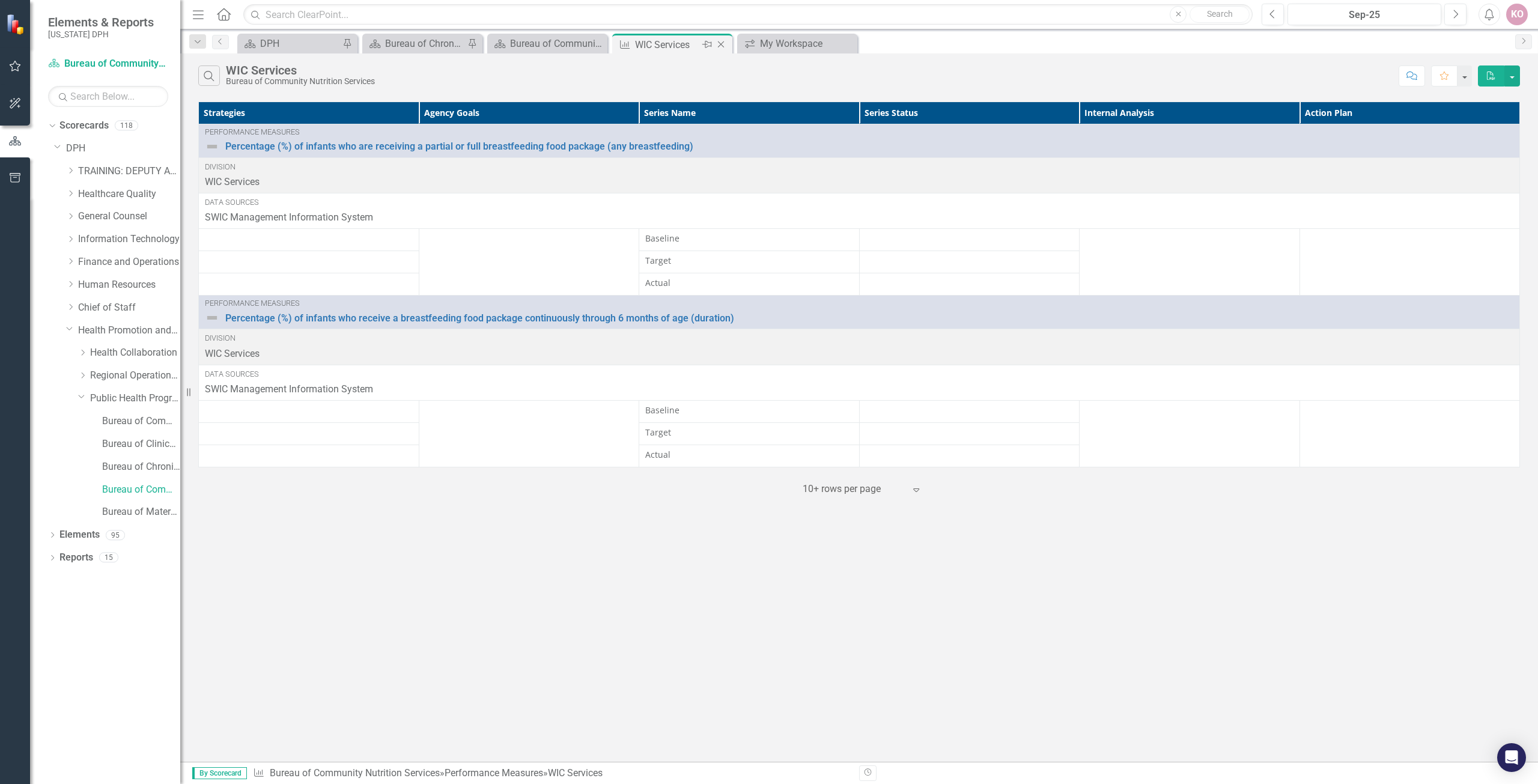
click at [722, 44] on icon "Close" at bounding box center [720, 45] width 12 height 9
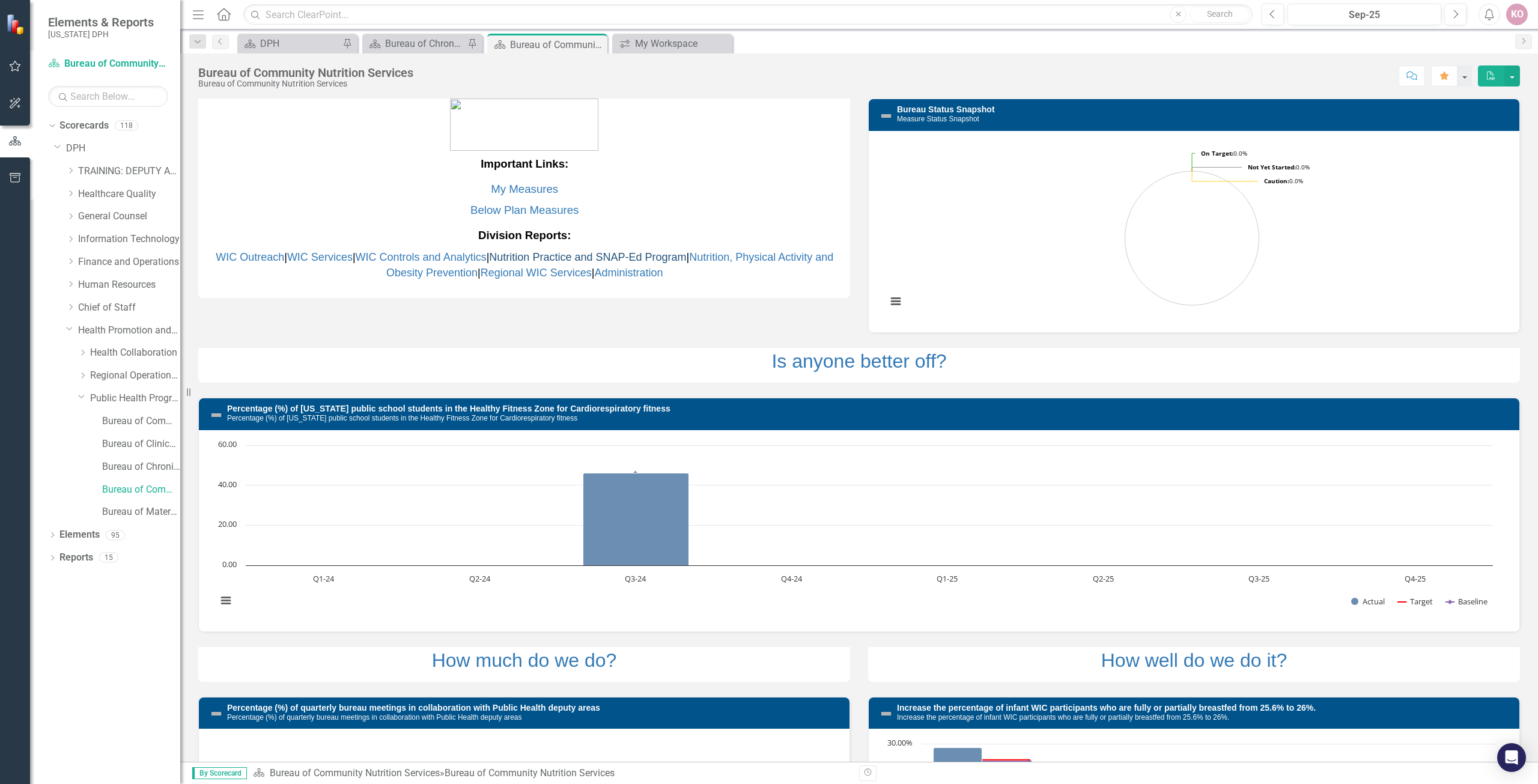
click at [647, 258] on link "Nutrition Practice and SNAP-Ed Program" at bounding box center [588, 257] width 197 height 12
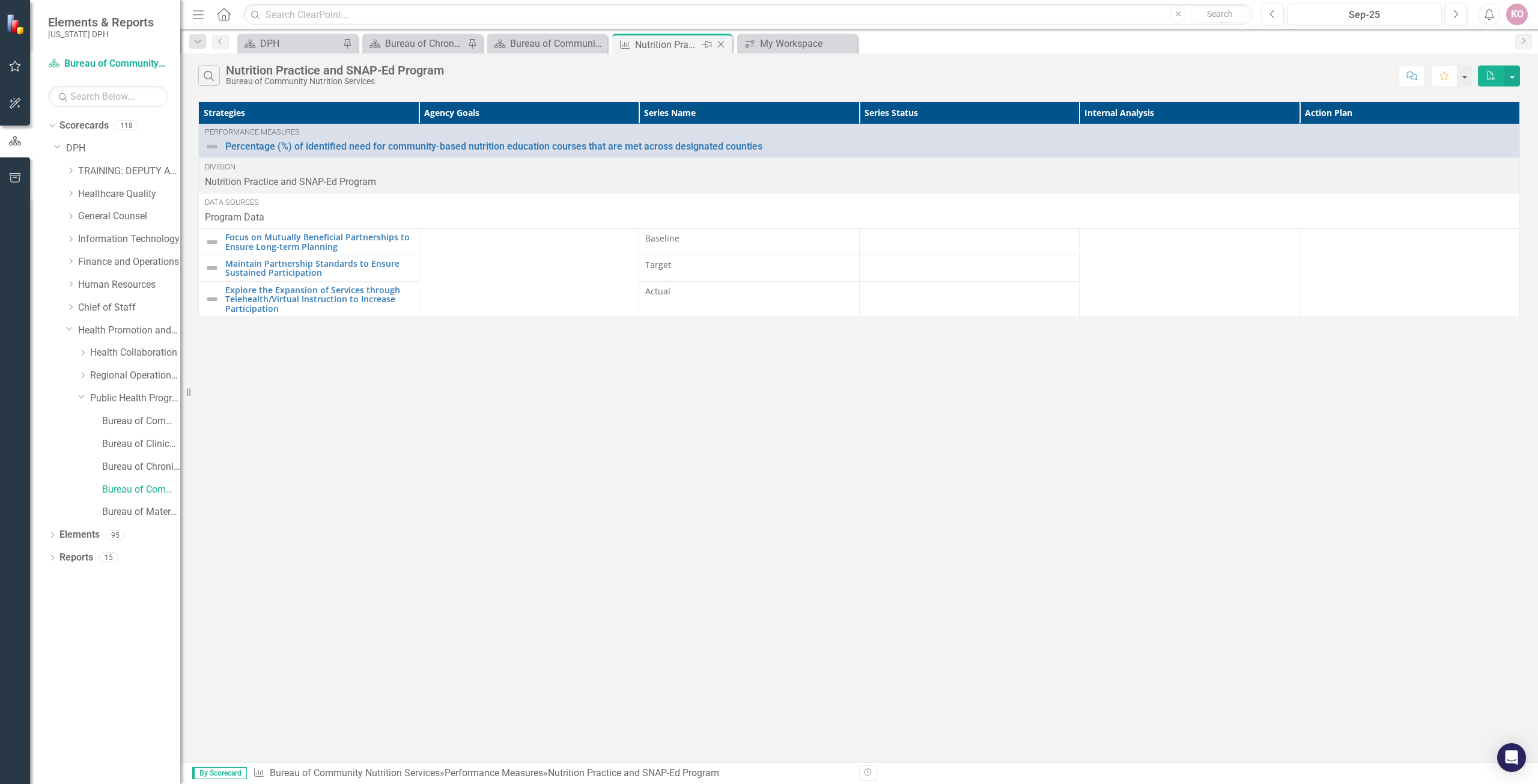
click at [720, 42] on icon "Close" at bounding box center [720, 45] width 12 height 9
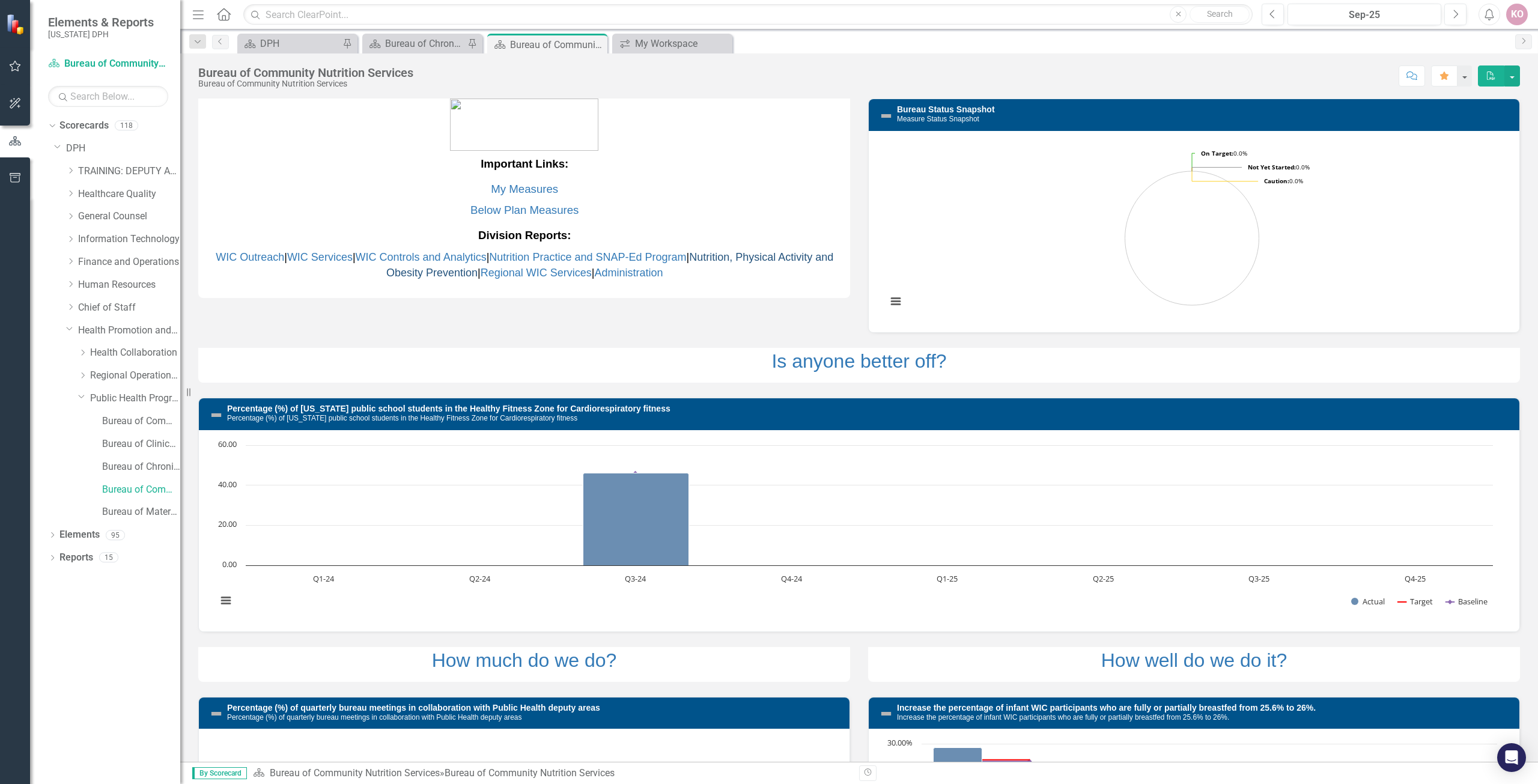
click at [743, 254] on link "Nutrition, Physical Activity and Obesity Prevention" at bounding box center [610, 265] width 447 height 28
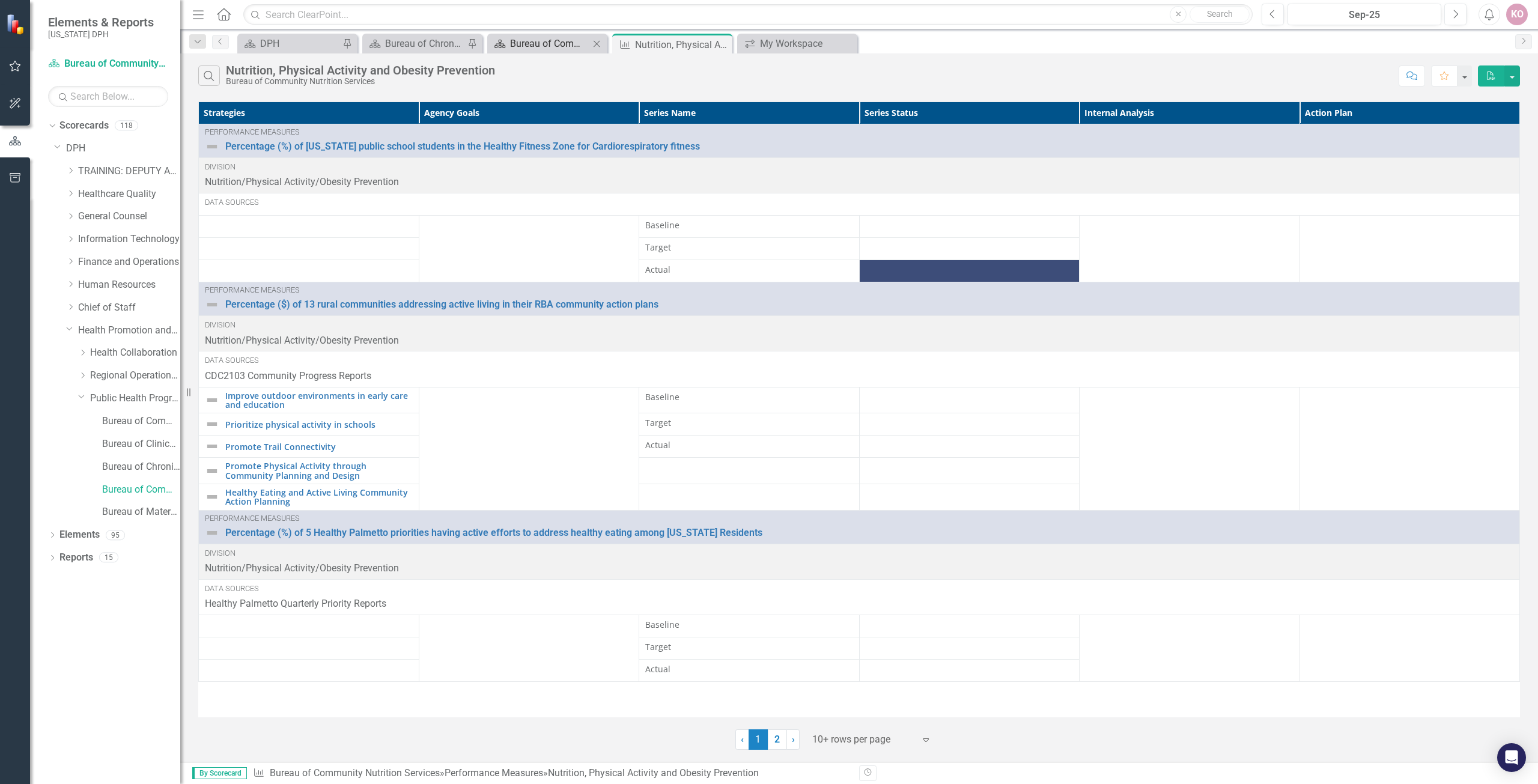
click at [538, 50] on div "Bureau of Community Nutrition Services" at bounding box center [549, 44] width 79 height 15
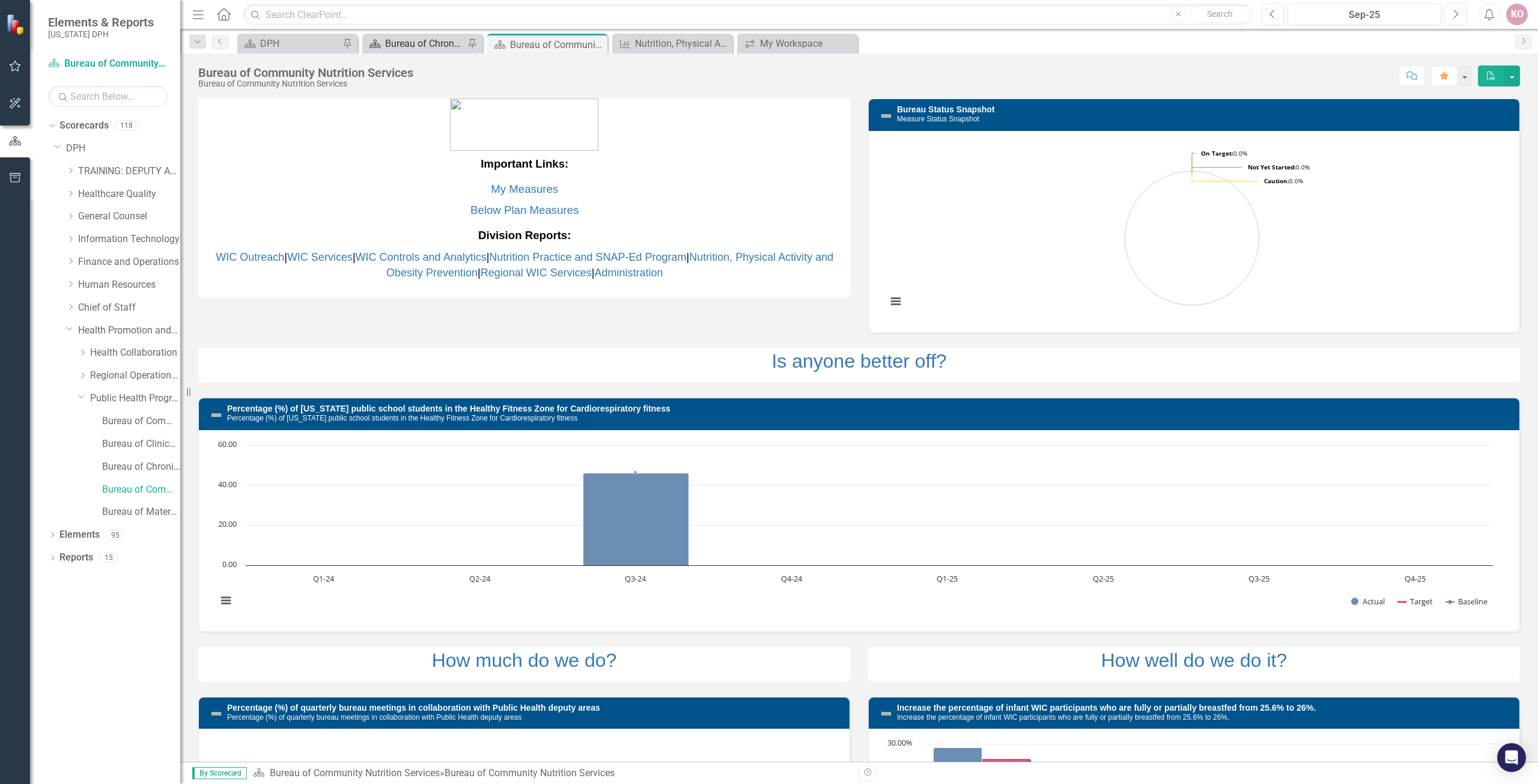
click at [399, 43] on div "Bureau of Chronic Disease and Injury Prevention" at bounding box center [424, 44] width 79 height 15
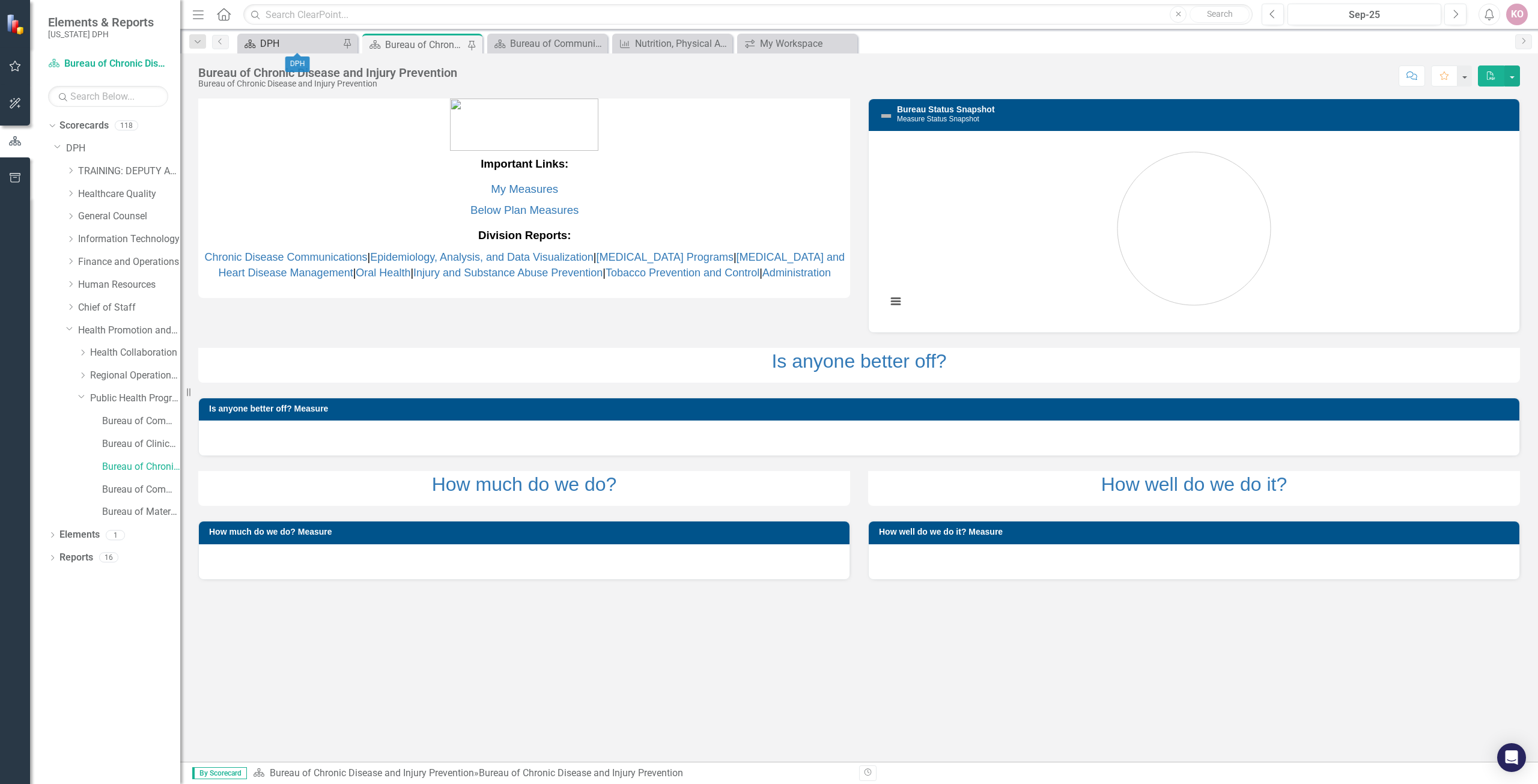
click at [275, 47] on div "DPH" at bounding box center [299, 44] width 79 height 15
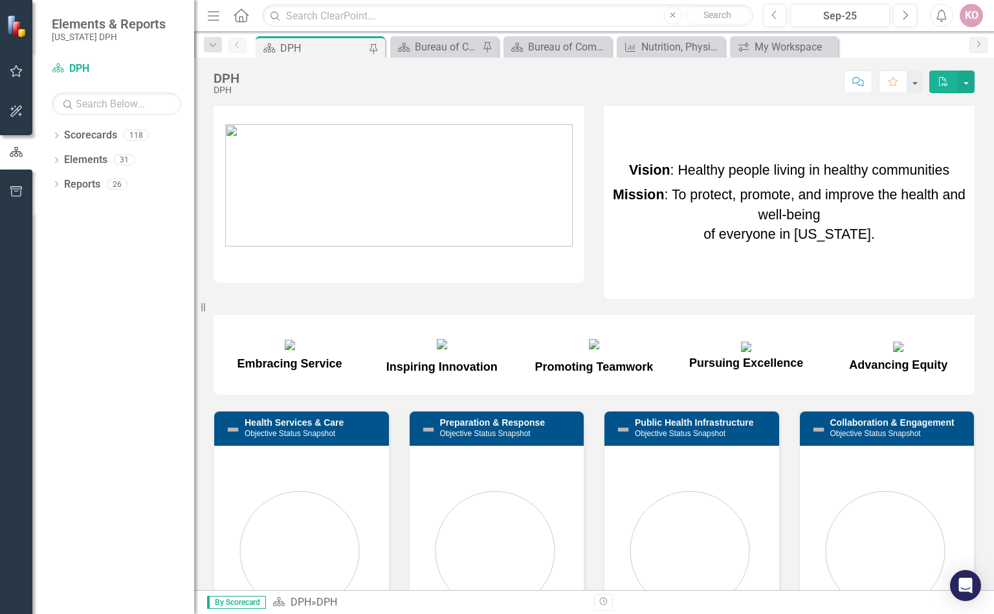
drag, startPoint x: 662, startPoint y: 1, endPoint x: 388, endPoint y: 297, distance: 403.1
click at [388, 297] on div "Vision : Healthy people living in healthy communities Mission : To protect, pro…" at bounding box center [594, 242] width 781 height 305
